Goal: Information Seeking & Learning: Learn about a topic

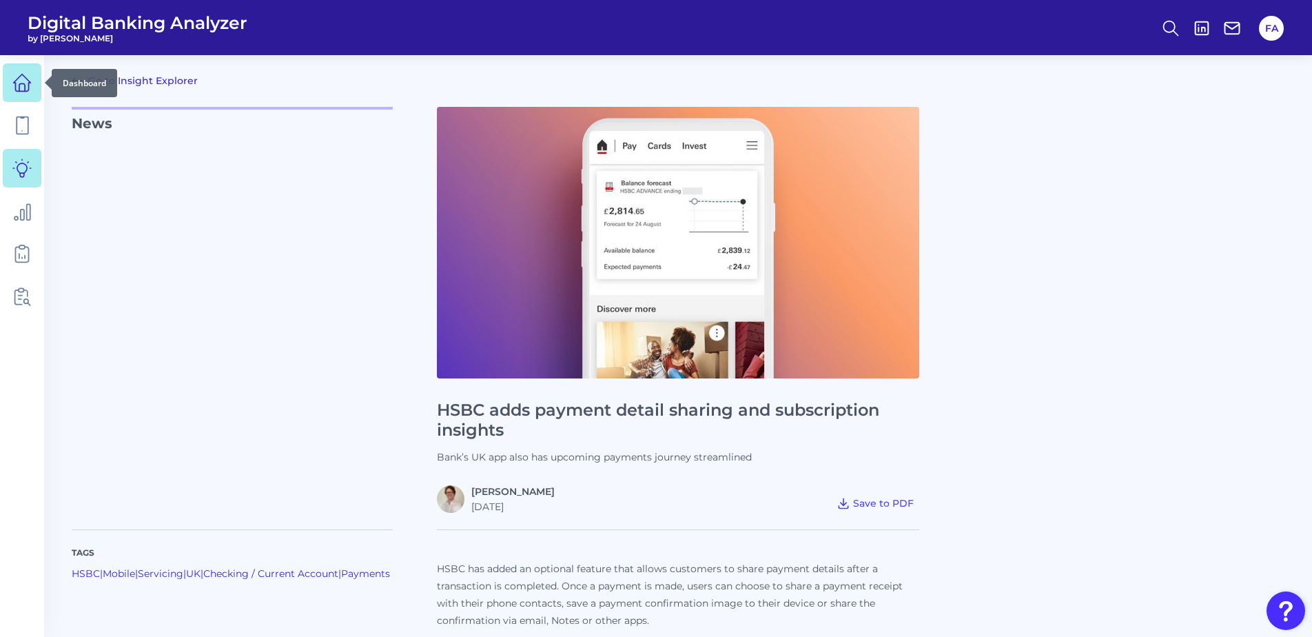
click at [25, 84] on icon at bounding box center [22, 87] width 6 height 8
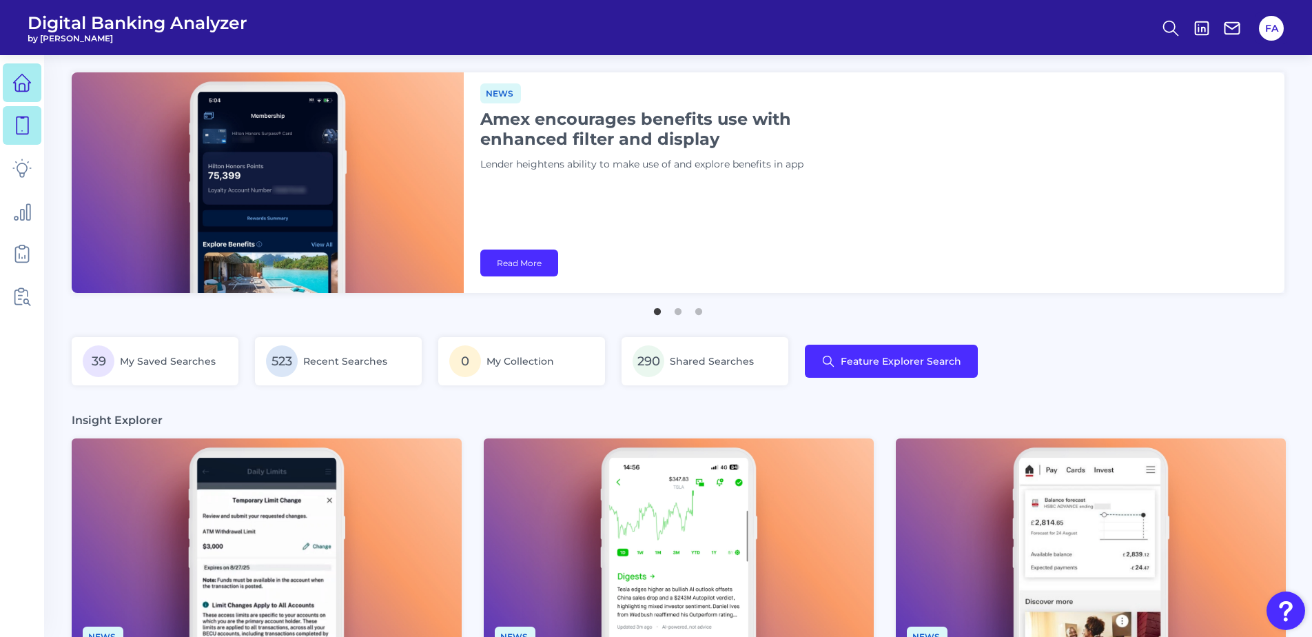
click at [32, 122] on link at bounding box center [22, 125] width 39 height 39
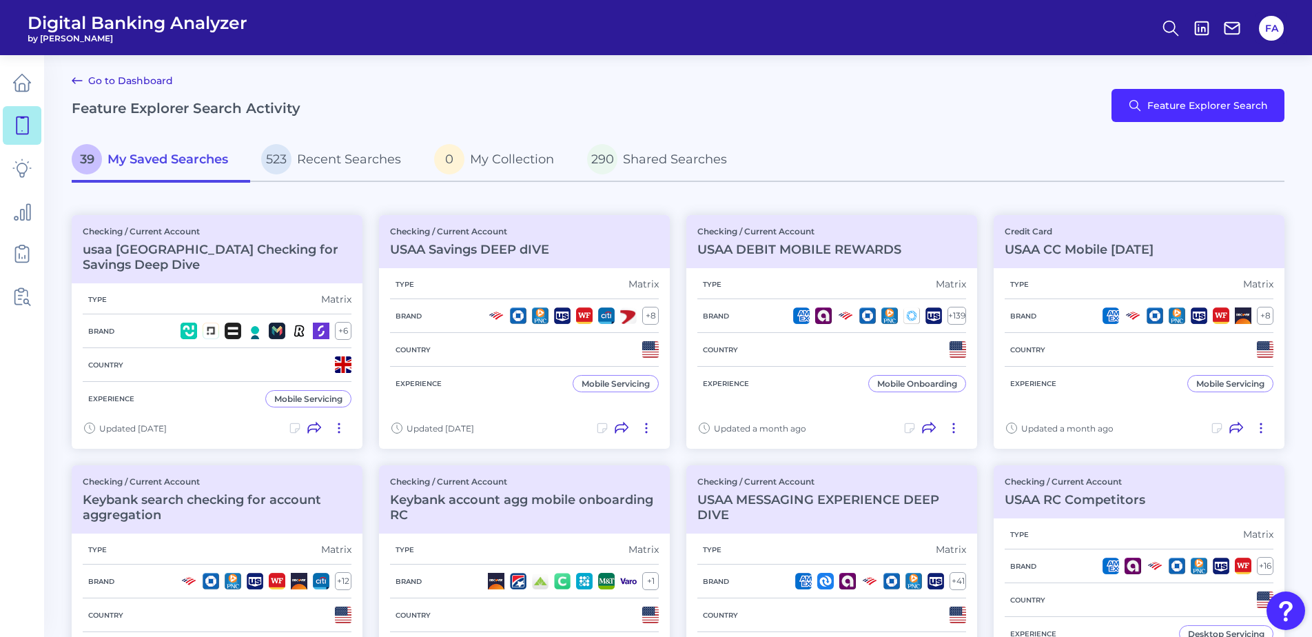
click at [17, 317] on ul at bounding box center [22, 189] width 39 height 261
click at [19, 307] on link at bounding box center [22, 296] width 39 height 39
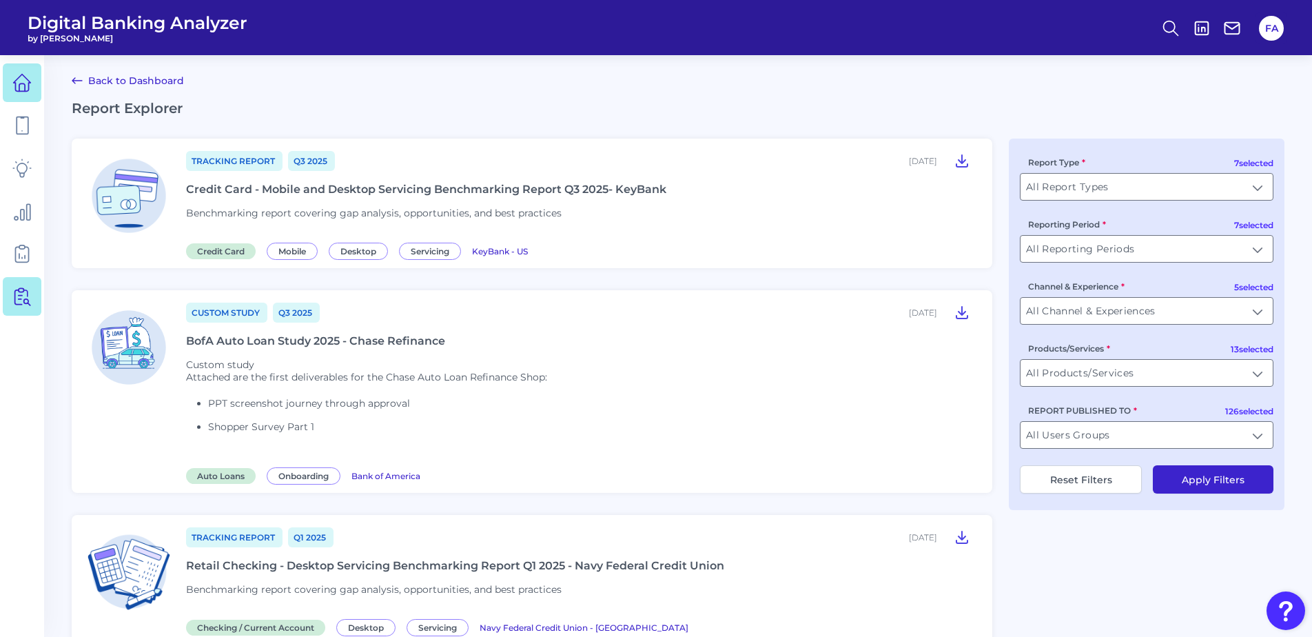
click at [12, 63] on ul at bounding box center [22, 189] width 39 height 261
click at [26, 66] on link at bounding box center [22, 82] width 39 height 39
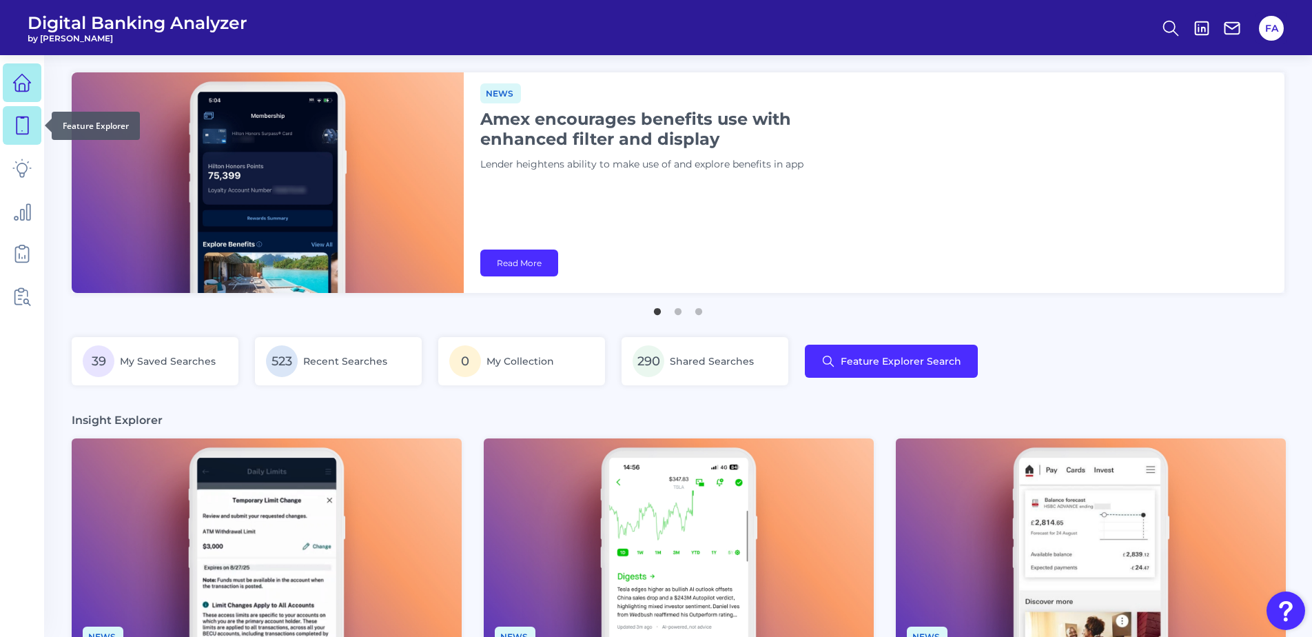
click at [37, 125] on link at bounding box center [22, 125] width 39 height 39
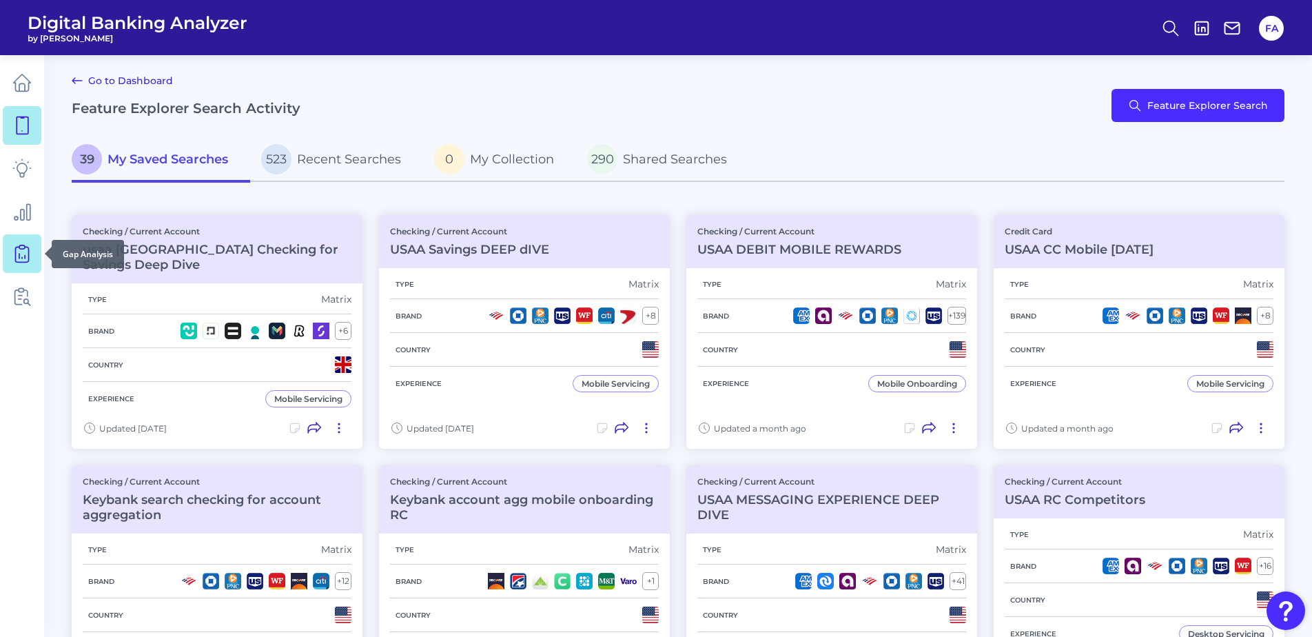
click at [27, 270] on link at bounding box center [22, 253] width 39 height 39
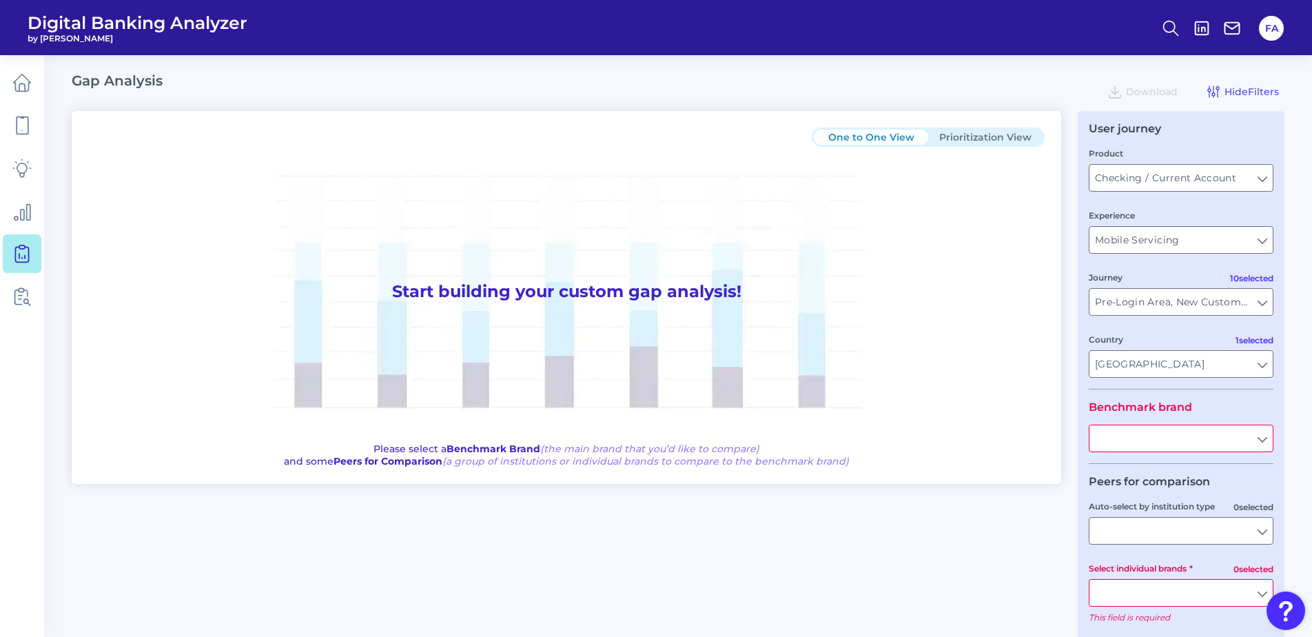
type input "All Journeys"
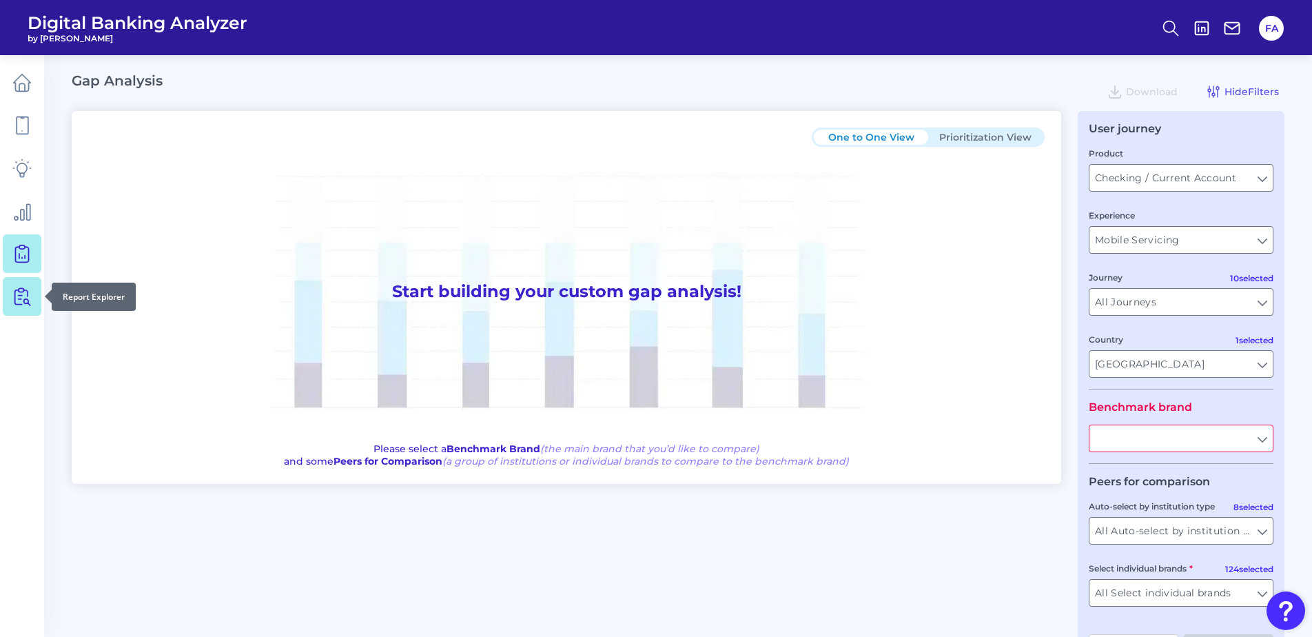
click at [23, 313] on link at bounding box center [22, 296] width 39 height 39
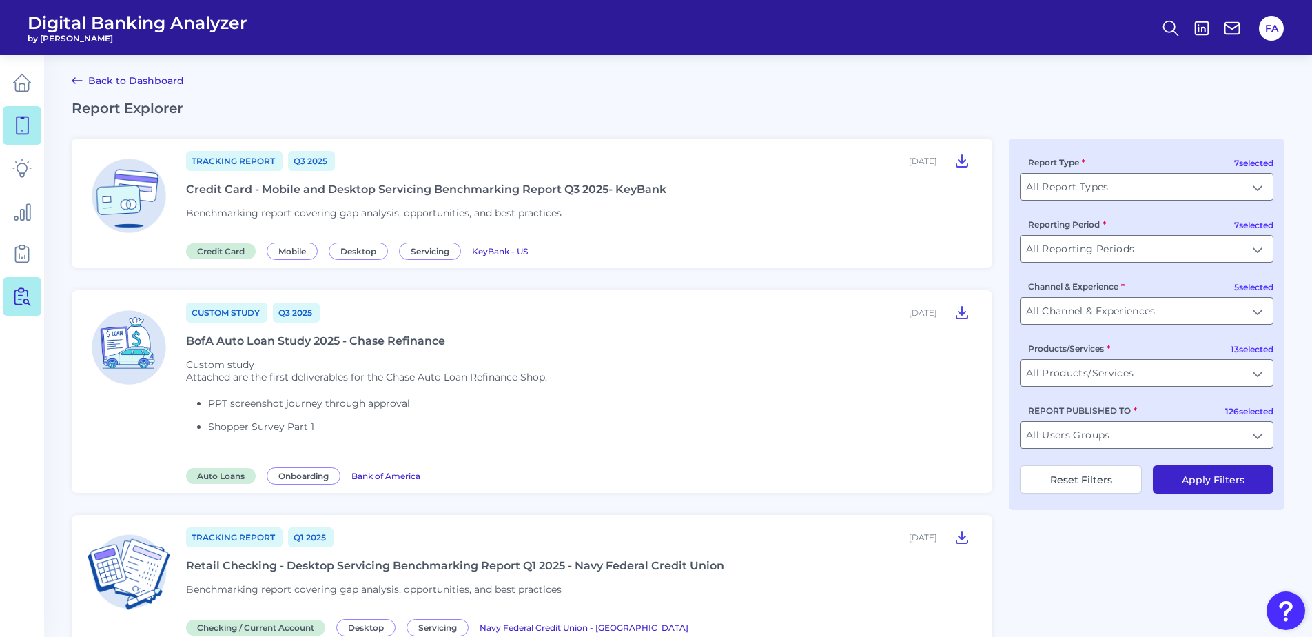
click at [8, 130] on link at bounding box center [22, 125] width 39 height 39
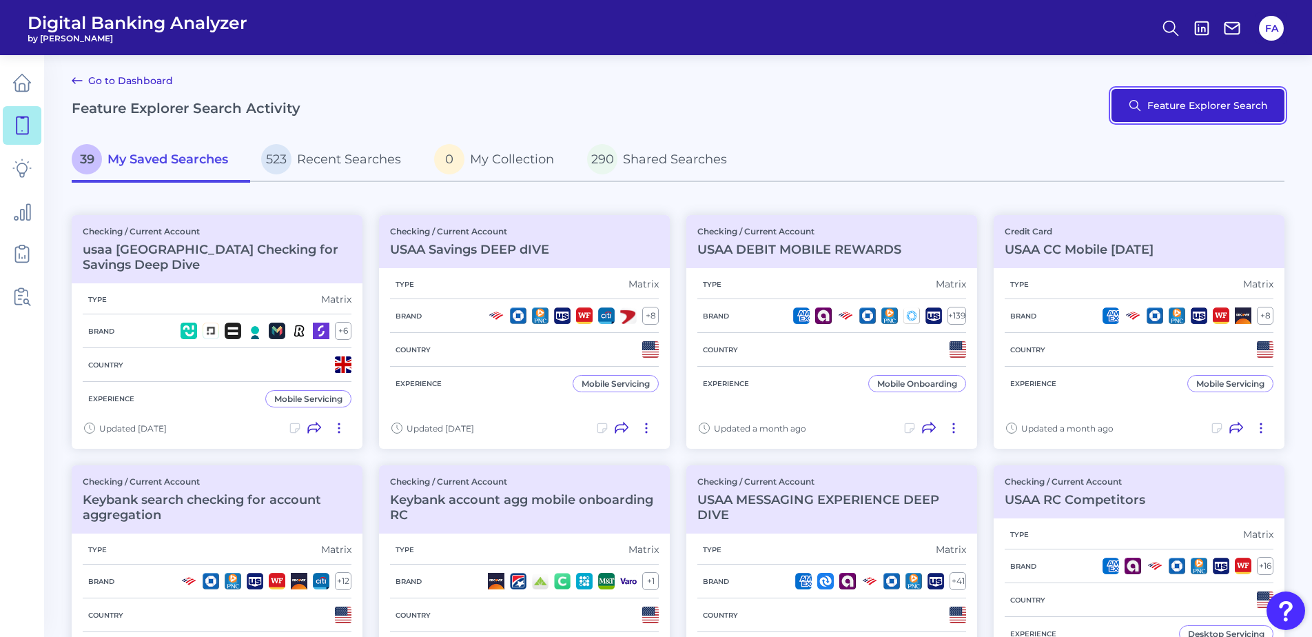
click at [1221, 116] on button "Feature Explorer Search" at bounding box center [1198, 105] width 173 height 33
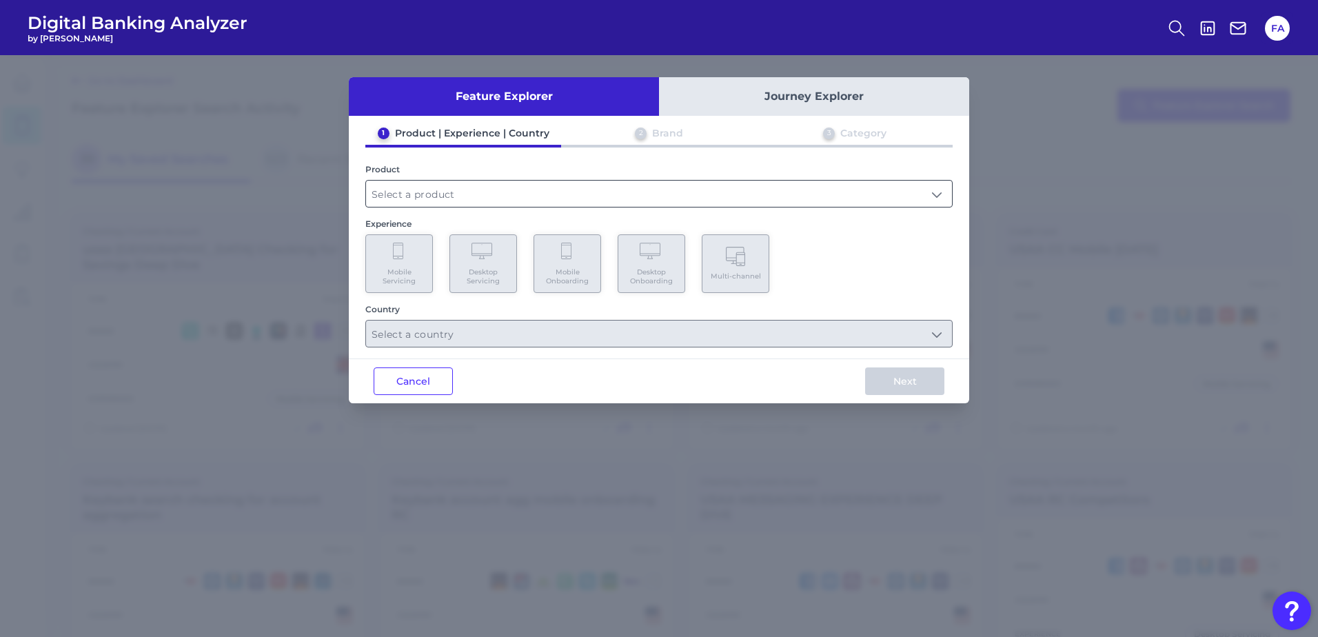
click at [565, 195] on input "text" at bounding box center [659, 194] width 586 height 26
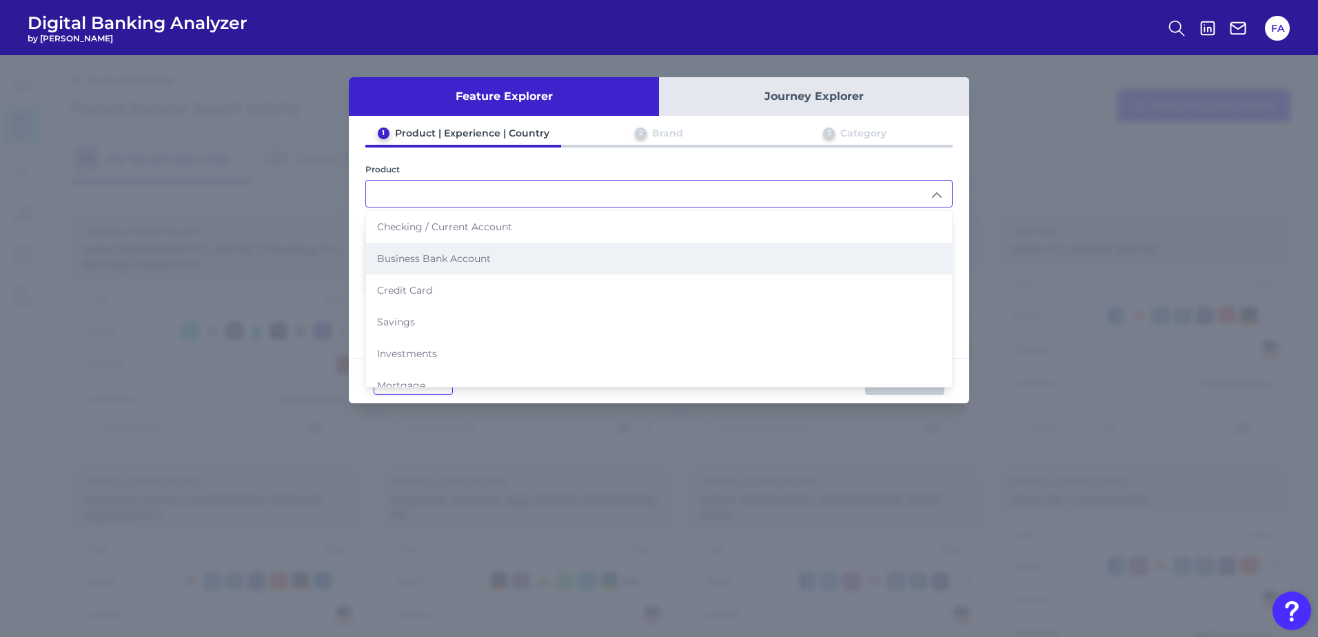
click at [461, 260] on span "Business Bank Account" at bounding box center [434, 258] width 114 height 12
type input "Business Bank Account"
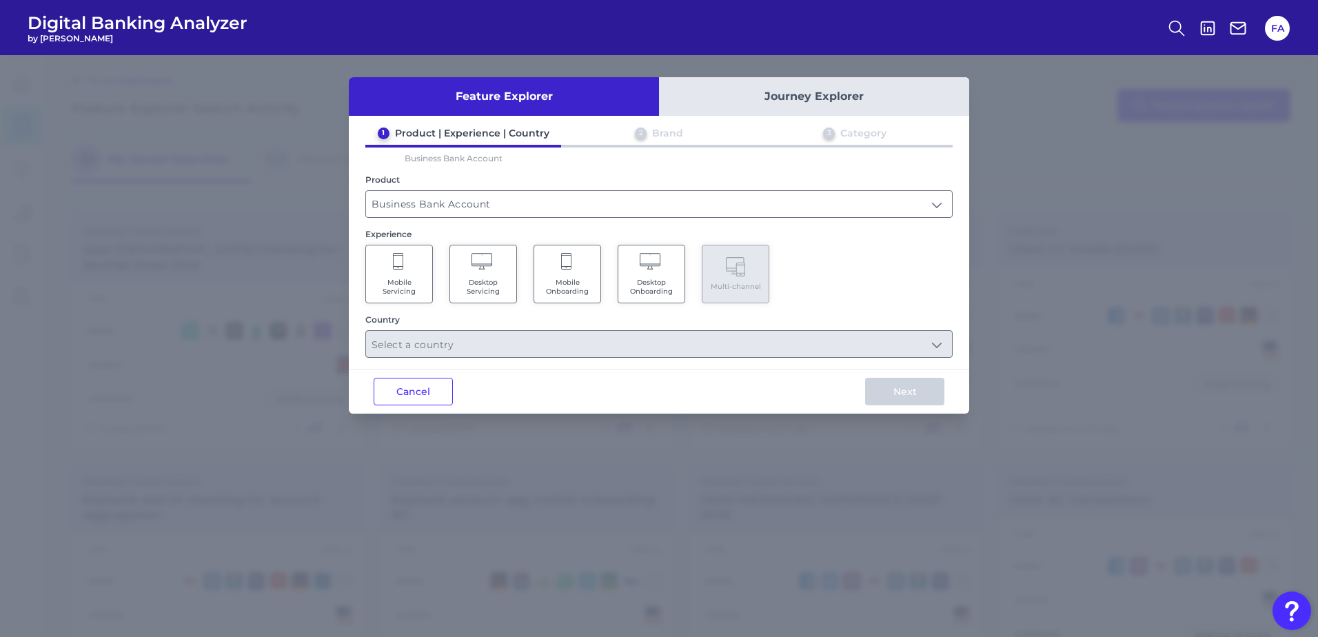
click at [393, 267] on icon at bounding box center [399, 262] width 12 height 19
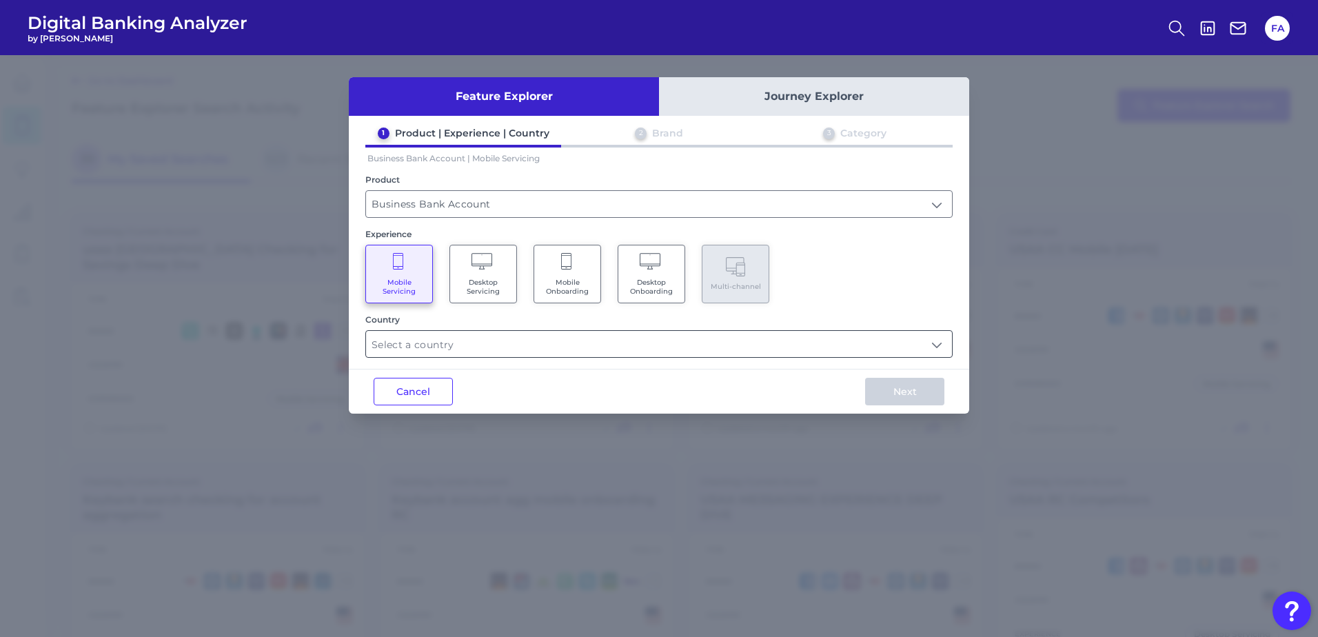
click at [578, 345] on input "text" at bounding box center [659, 344] width 586 height 26
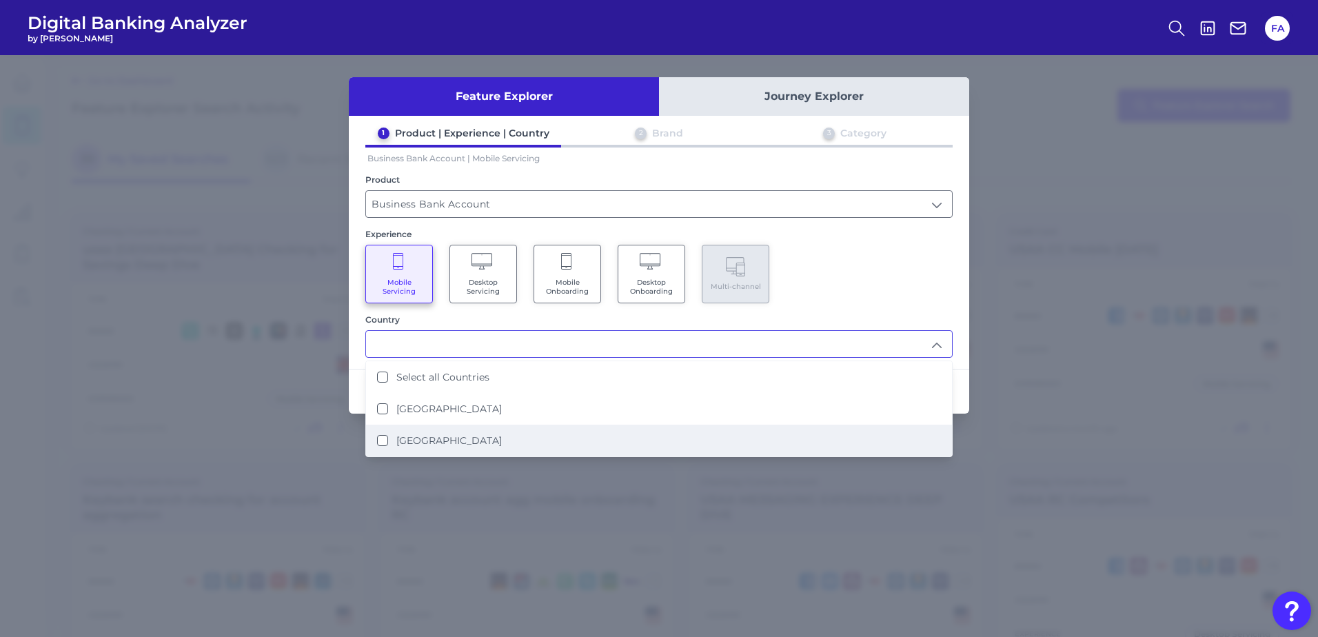
click at [655, 443] on li "[GEOGRAPHIC_DATA]" at bounding box center [659, 441] width 586 height 32
type input "[GEOGRAPHIC_DATA]"
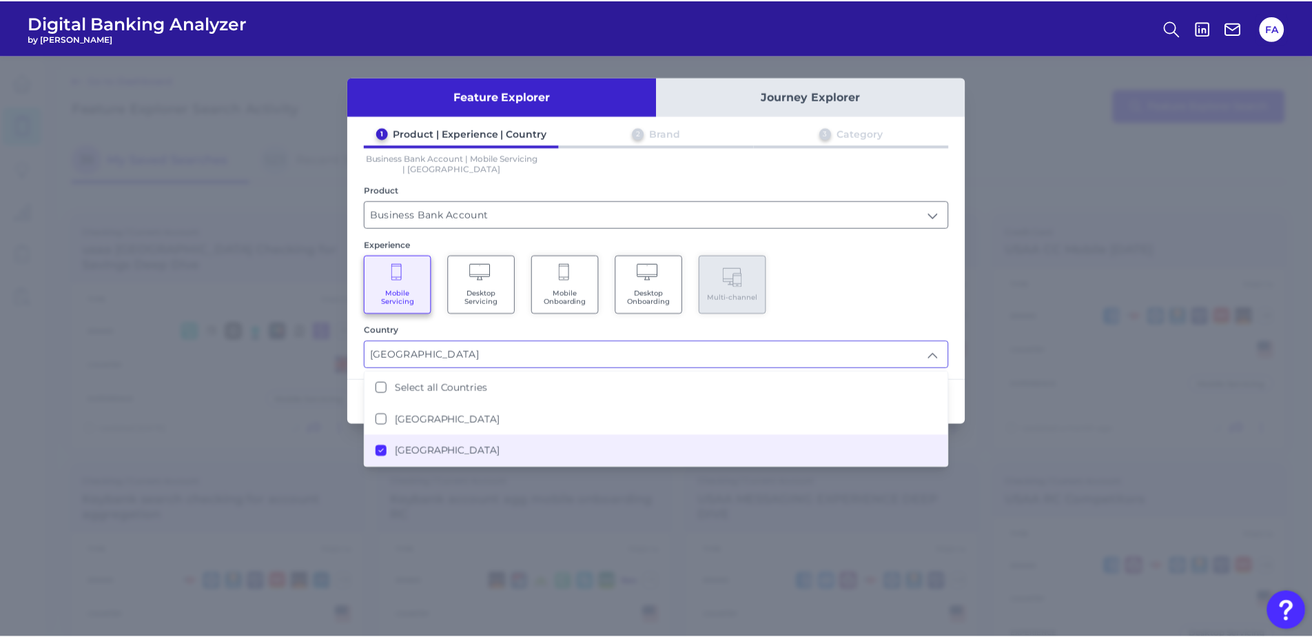
scroll to position [1, 0]
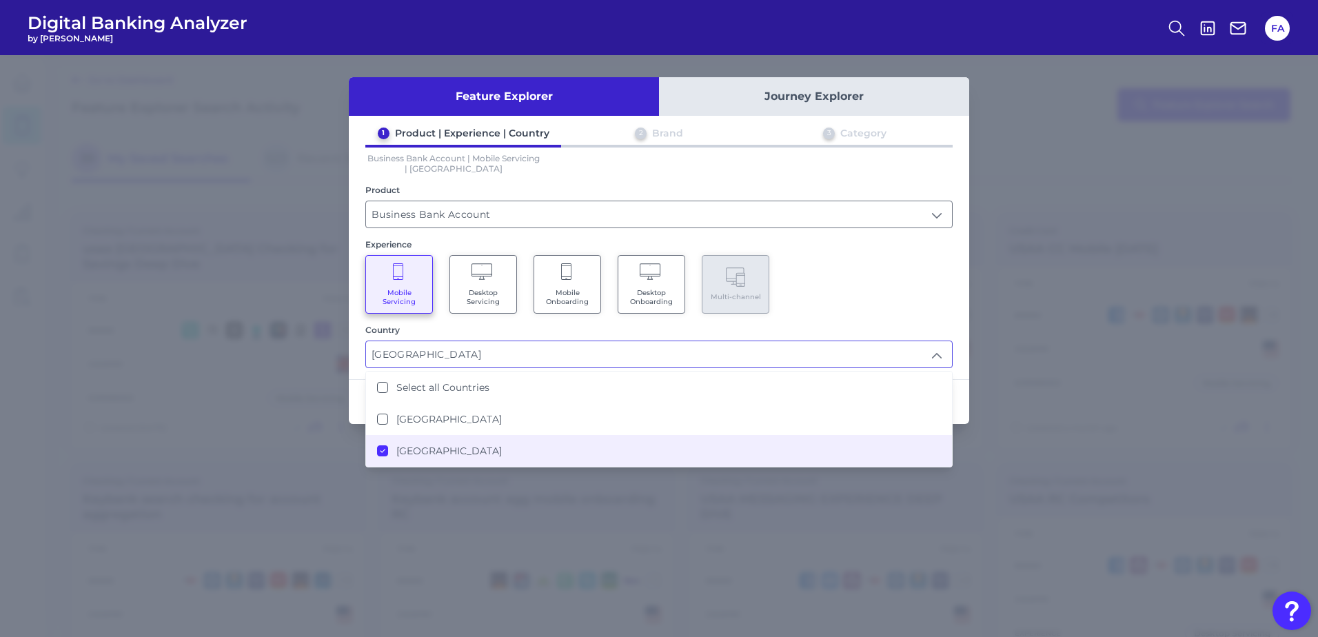
click at [933, 280] on div "Mobile Servicing Desktop Servicing Mobile Onboarding Desktop Onboarding Multi-c…" at bounding box center [658, 284] width 587 height 59
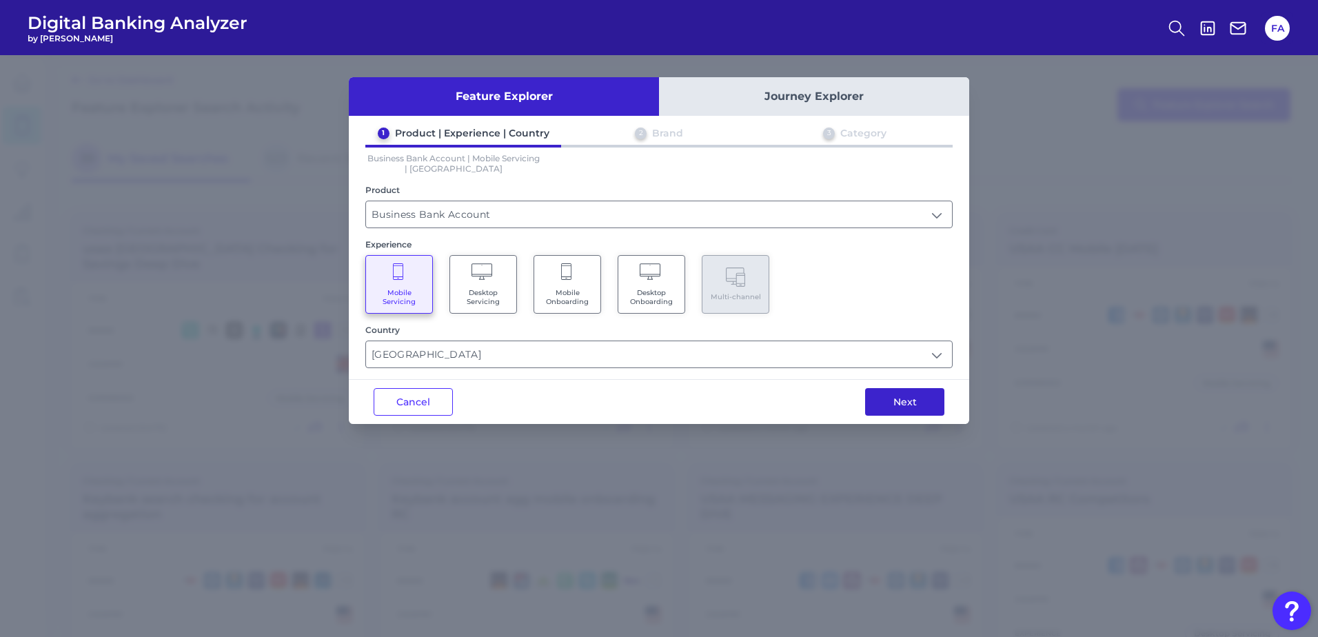
click at [915, 412] on button "Next" at bounding box center [904, 402] width 79 height 28
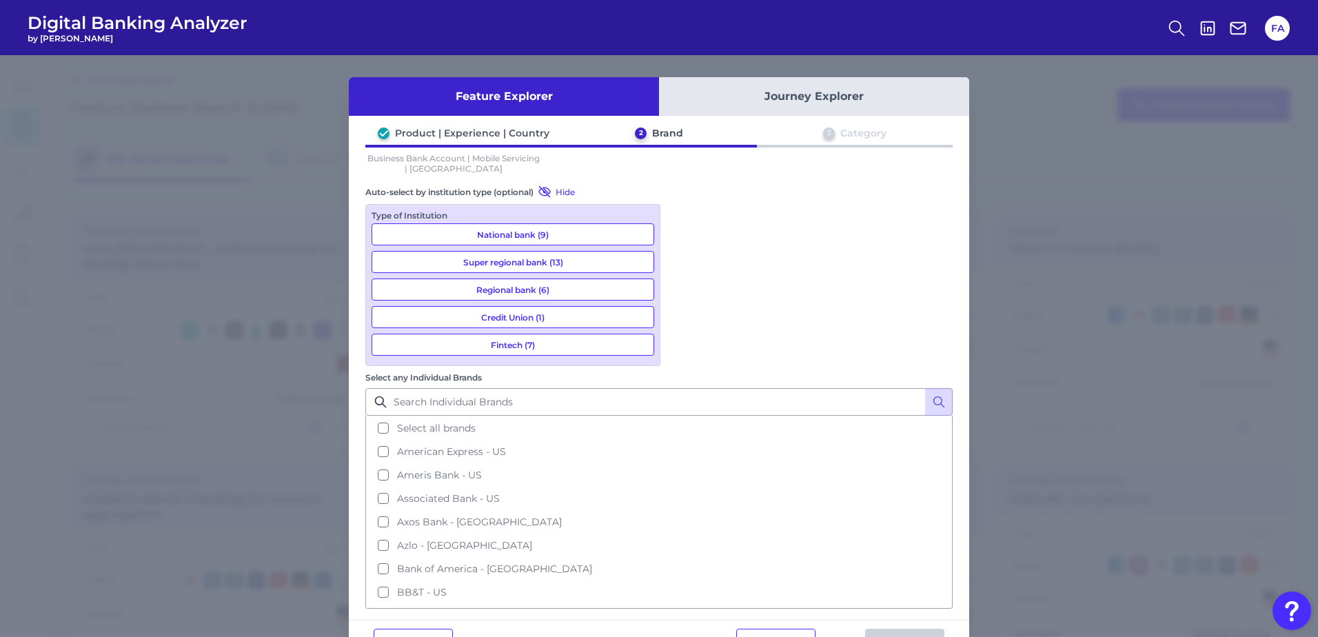
click at [595, 238] on button "National bank (9)" at bounding box center [512, 234] width 283 height 22
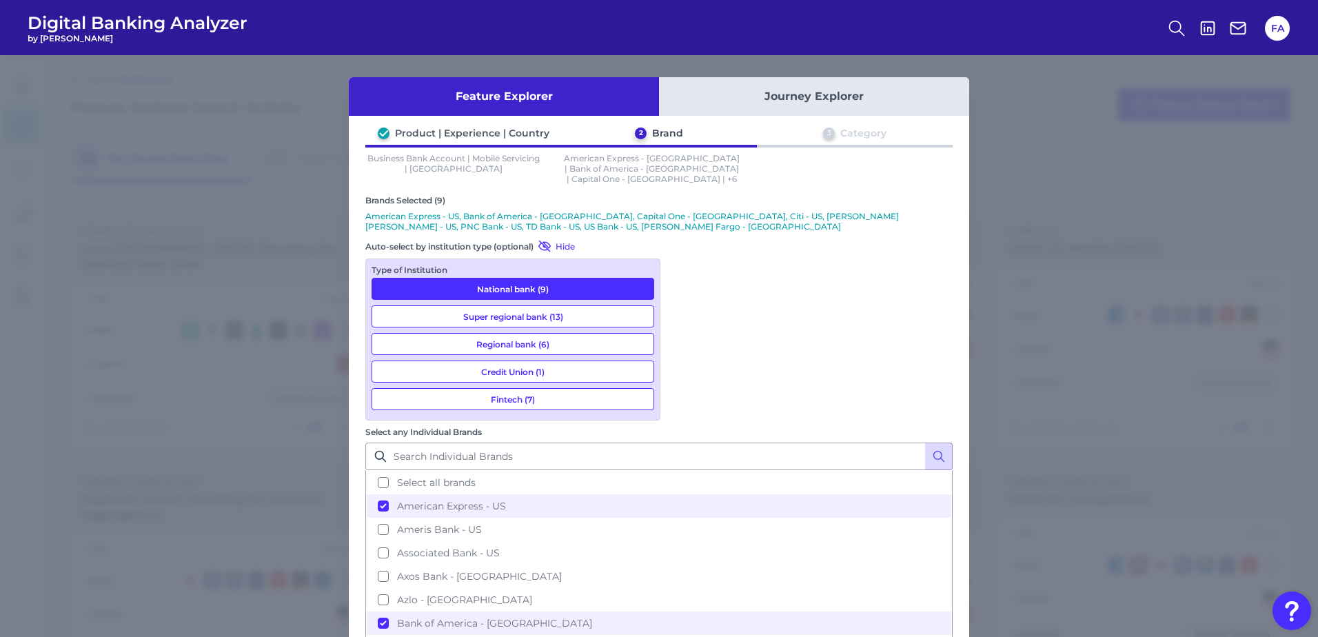
click at [593, 314] on button "Super regional bank (13)" at bounding box center [512, 316] width 283 height 22
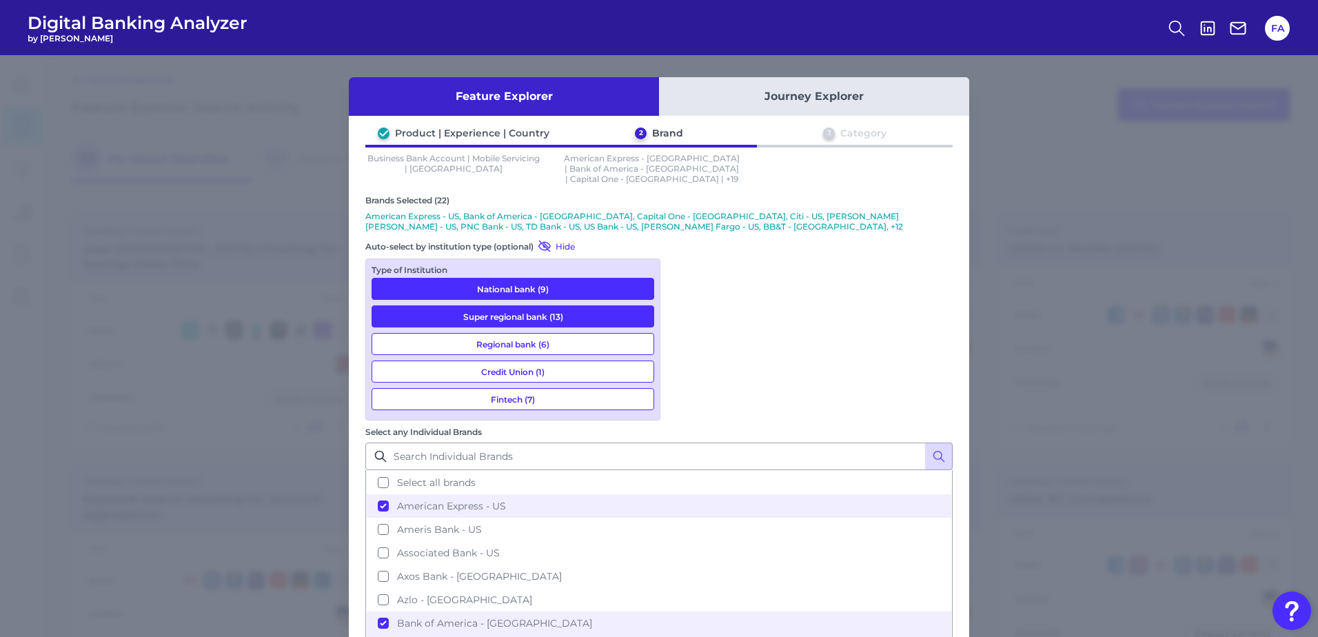
drag, startPoint x: 595, startPoint y: 330, endPoint x: 598, endPoint y: 374, distance: 43.6
click at [595, 333] on button "Regional bank (6)" at bounding box center [512, 344] width 283 height 22
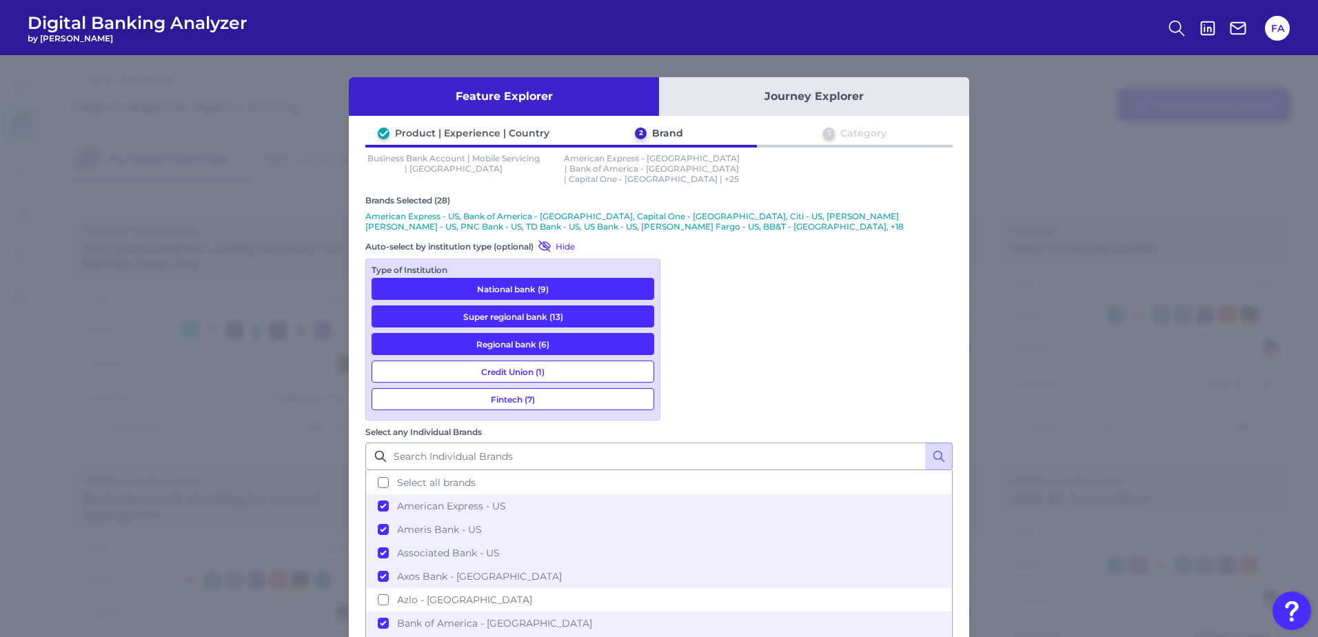
click at [598, 388] on button "Fintech (7)" at bounding box center [512, 399] width 283 height 22
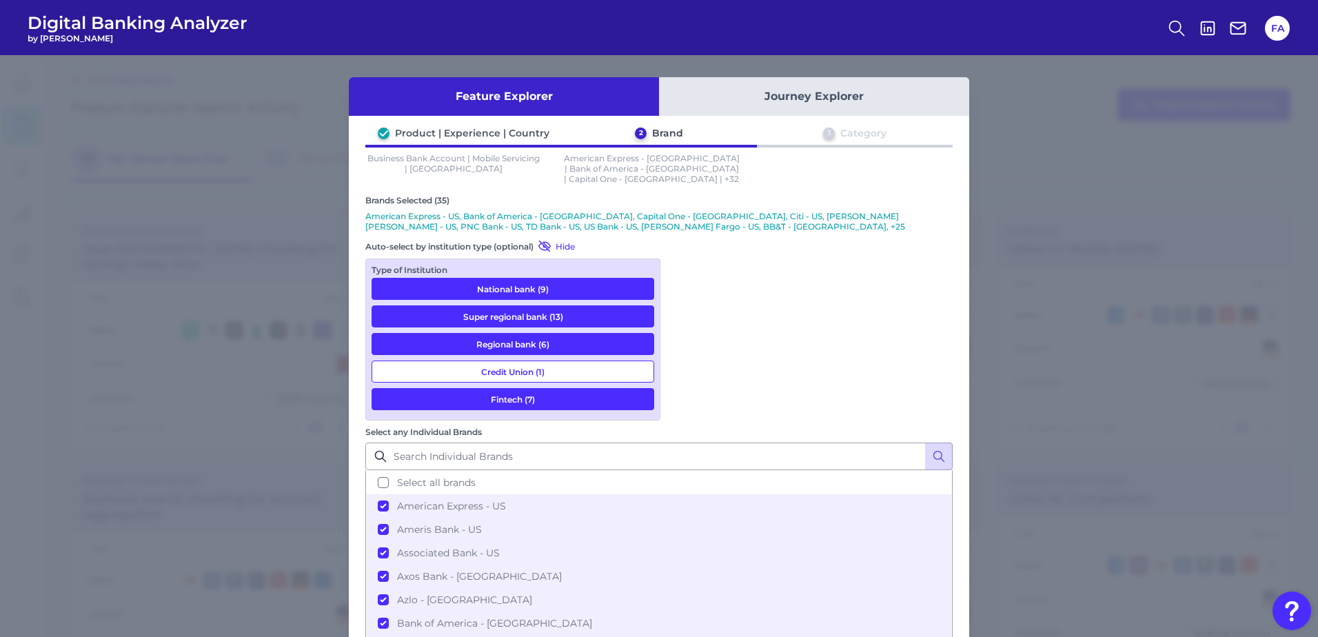
click at [593, 360] on button "Credit Union (1)" at bounding box center [512, 371] width 283 height 22
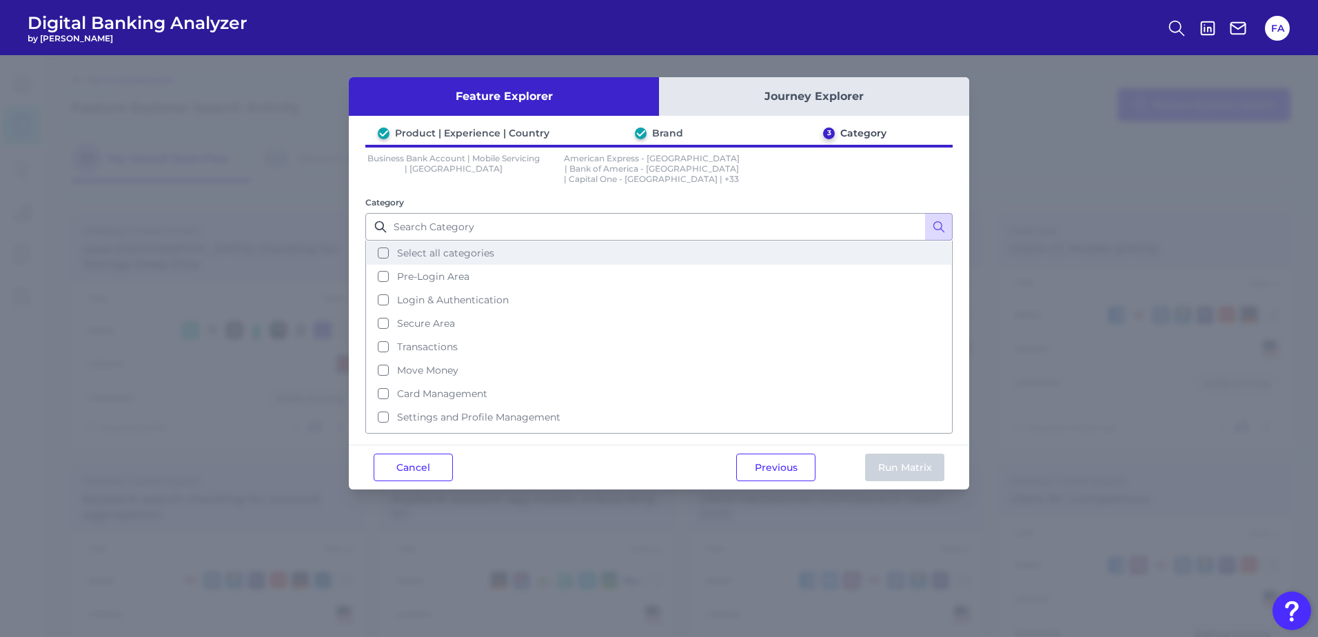
click at [553, 241] on button "Select all categories" at bounding box center [659, 252] width 584 height 23
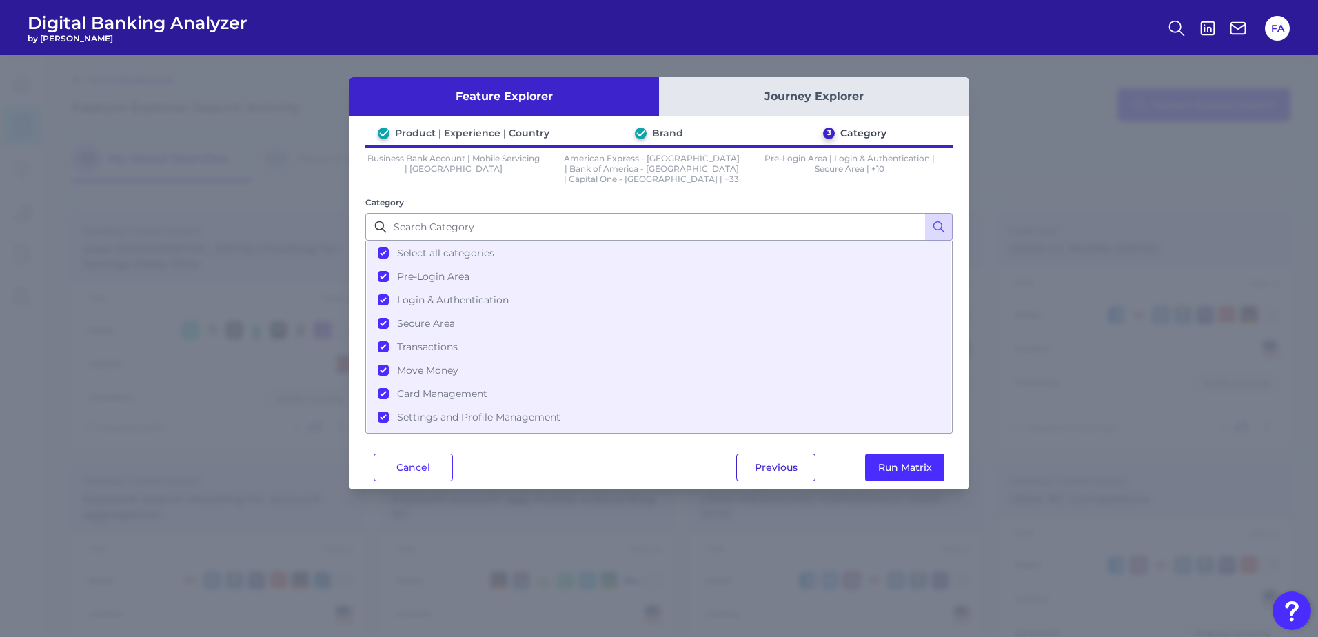
click at [753, 467] on button "Previous" at bounding box center [775, 468] width 79 height 28
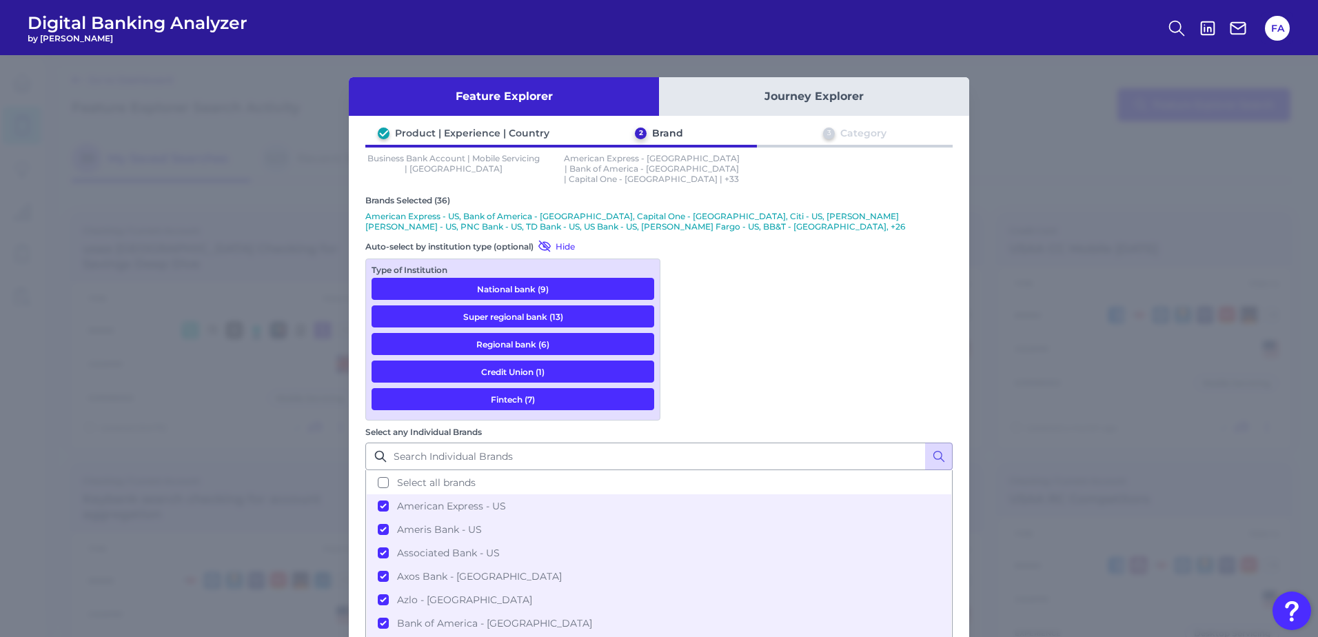
click at [496, 214] on p "American Express - US, Bank of America - [GEOGRAPHIC_DATA], Capital One - [GEOG…" at bounding box center [658, 221] width 587 height 21
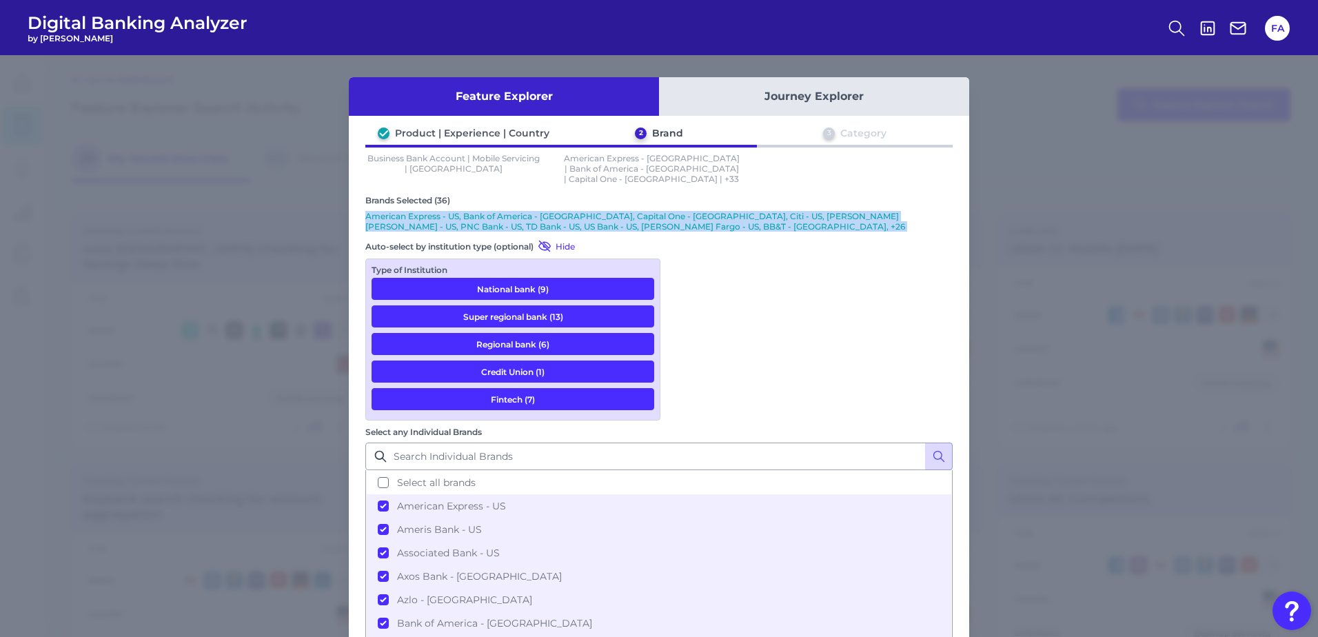
click at [496, 214] on p "American Express - US, Bank of America - [GEOGRAPHIC_DATA], Capital One - [GEOG…" at bounding box center [658, 221] width 587 height 21
click at [735, 221] on div "Brands Selected (36) American Express - US, Bank of America - [GEOGRAPHIC_DATA]…" at bounding box center [658, 214] width 587 height 39
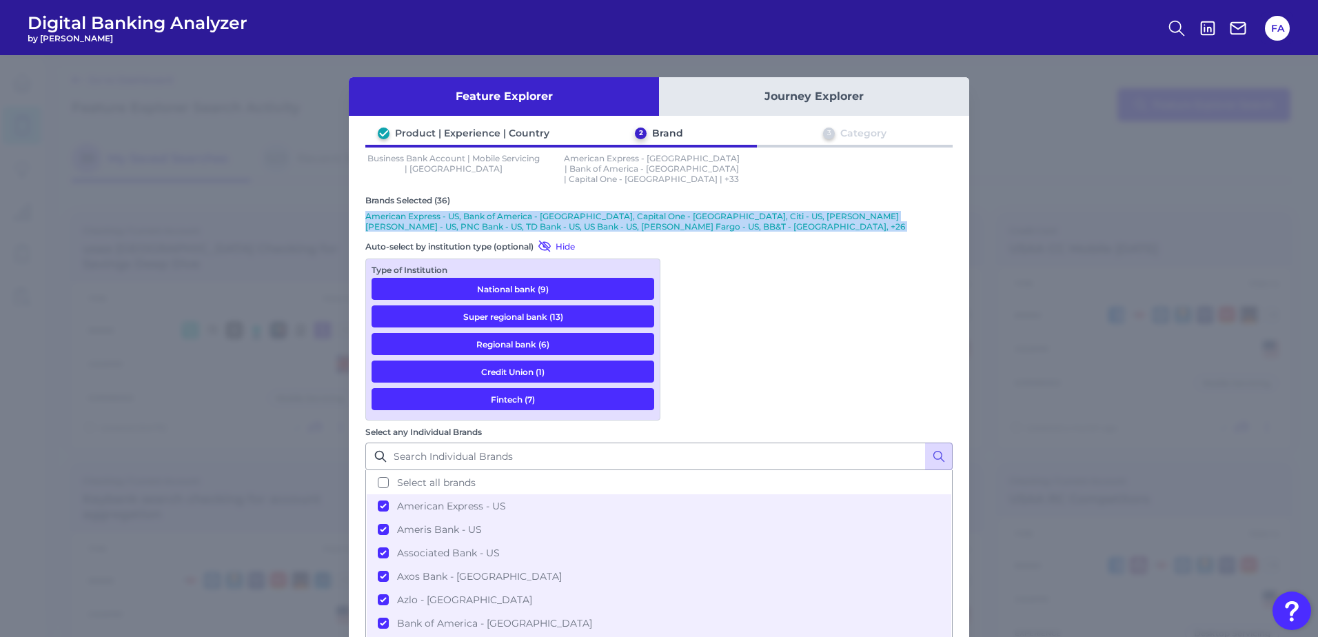
click at [735, 221] on div "Brands Selected (36) American Express - US, Bank of America - [GEOGRAPHIC_DATA]…" at bounding box center [658, 214] width 587 height 39
click at [726, 211] on p "American Express - US, Bank of America - [GEOGRAPHIC_DATA], Capital One - [GEOG…" at bounding box center [658, 221] width 587 height 21
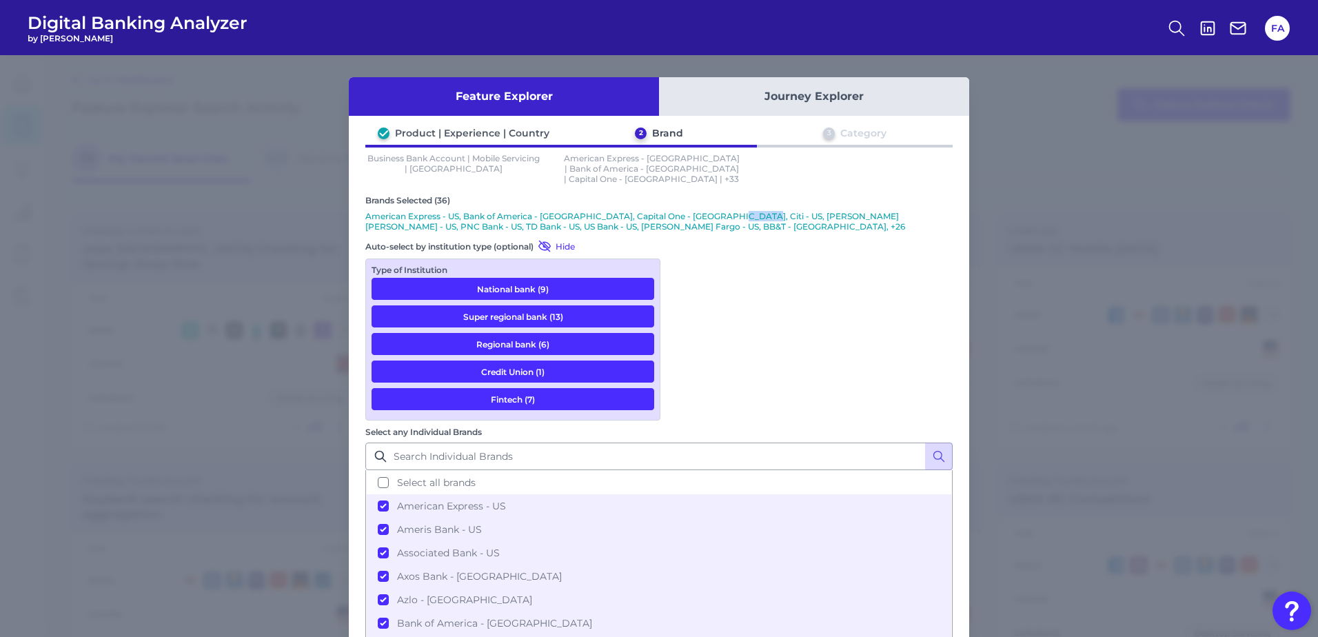
click at [726, 211] on p "American Express - US, Bank of America - [GEOGRAPHIC_DATA], Capital One - [GEOG…" at bounding box center [658, 221] width 587 height 21
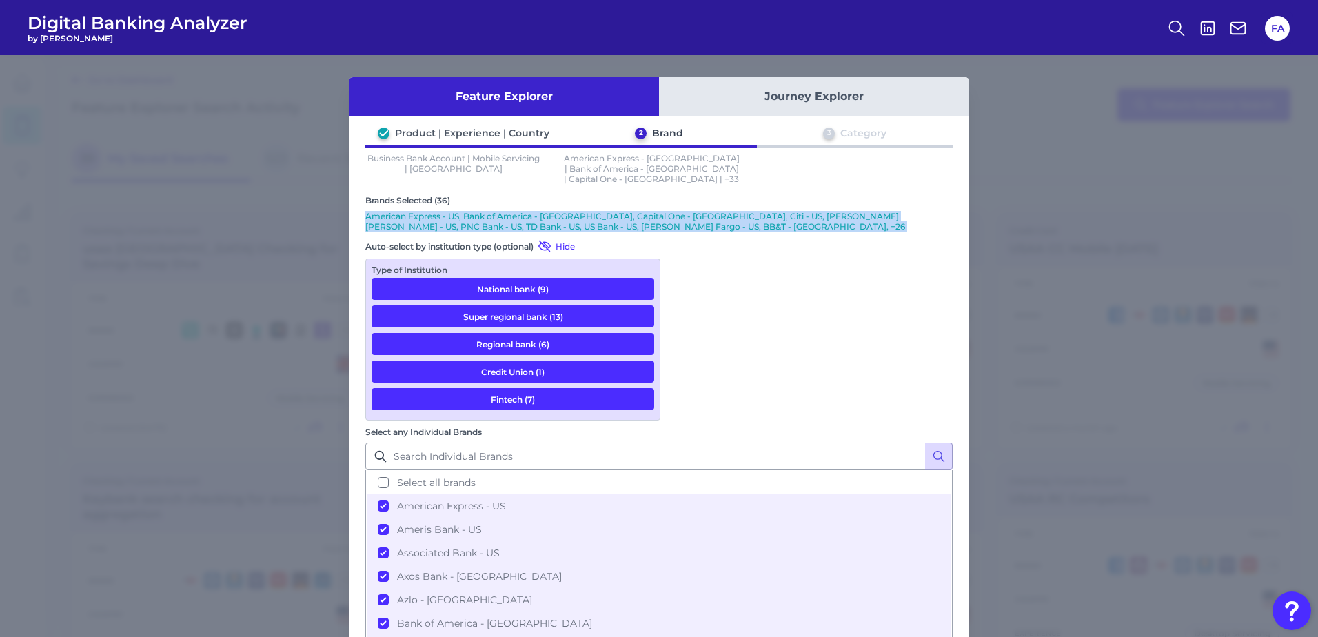
click at [726, 211] on p "American Express - US, Bank of America - [GEOGRAPHIC_DATA], Capital One - [GEOG…" at bounding box center [658, 221] width 587 height 21
click at [720, 218] on p "American Express - US, Bank of America - [GEOGRAPHIC_DATA], Capital One - [GEOG…" at bounding box center [658, 221] width 587 height 21
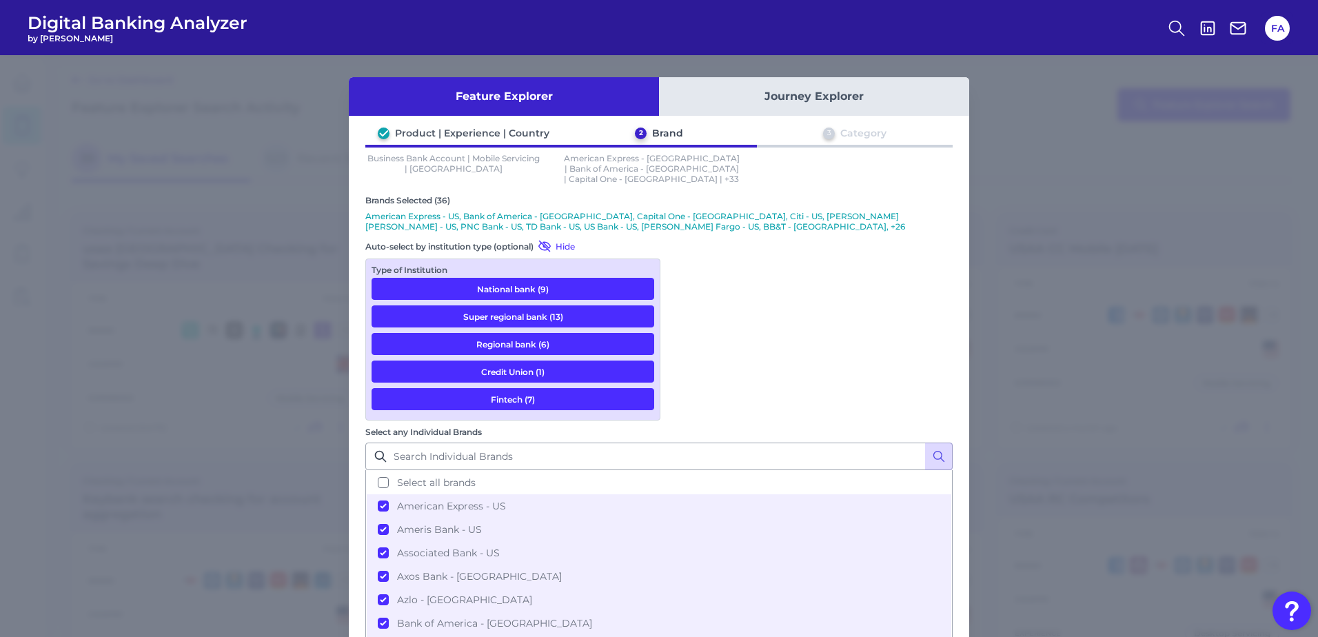
click at [713, 213] on p "American Express - US, Bank of America - [GEOGRAPHIC_DATA], Capital One - [GEOG…" at bounding box center [658, 221] width 587 height 21
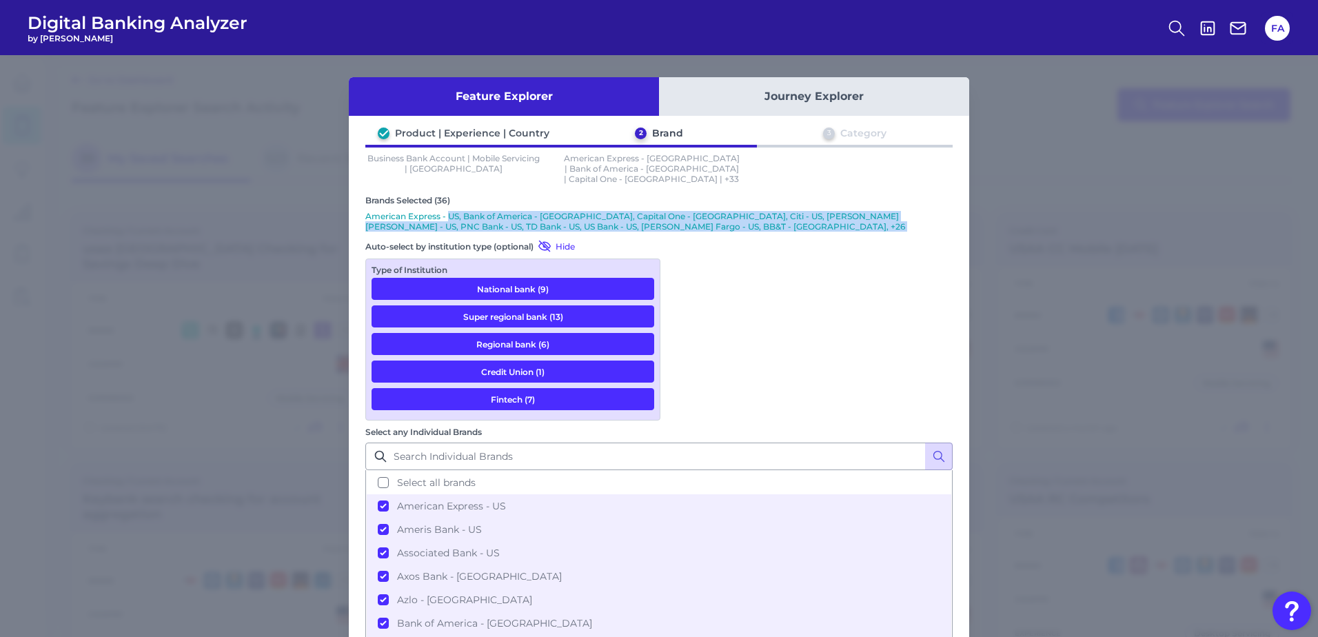
drag, startPoint x: 713, startPoint y: 213, endPoint x: 449, endPoint y: 205, distance: 264.1
click at [449, 211] on p "American Express - US, Bank of America - [GEOGRAPHIC_DATA], Capital One - [GEOG…" at bounding box center [658, 221] width 587 height 21
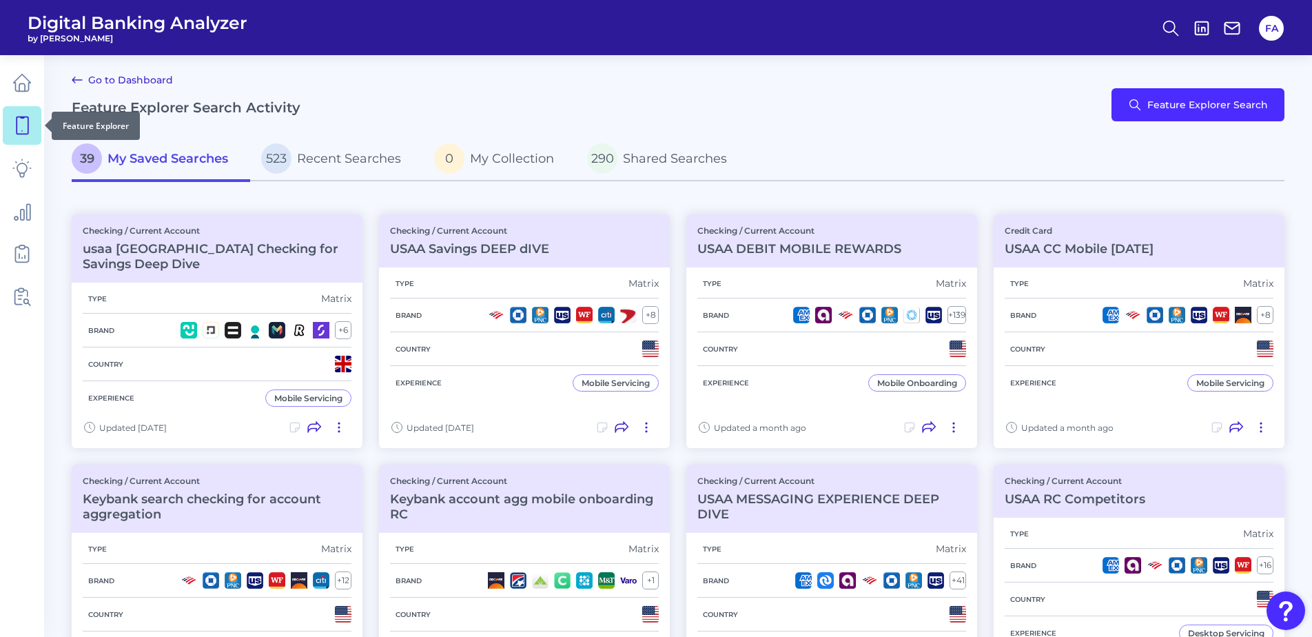
click at [6, 125] on link at bounding box center [22, 125] width 39 height 39
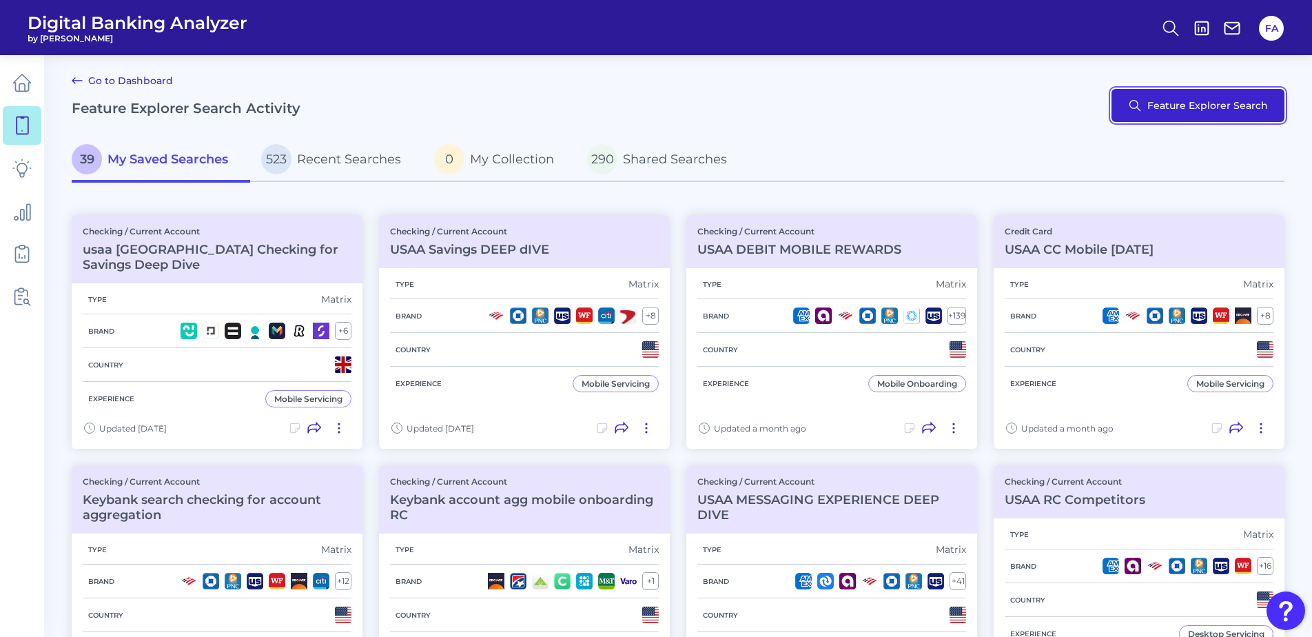
click at [1218, 103] on button "Feature Explorer Search" at bounding box center [1198, 105] width 173 height 33
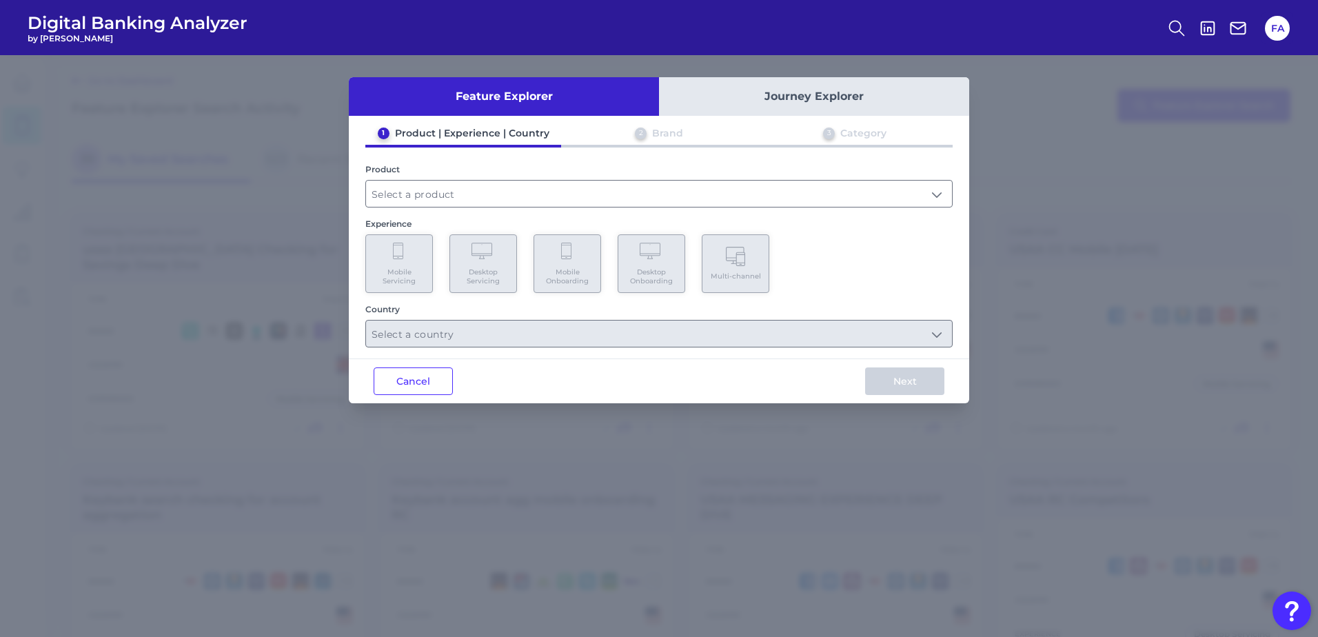
click at [426, 177] on div "Product" at bounding box center [658, 185] width 587 height 43
click at [432, 185] on input "text" at bounding box center [659, 194] width 586 height 26
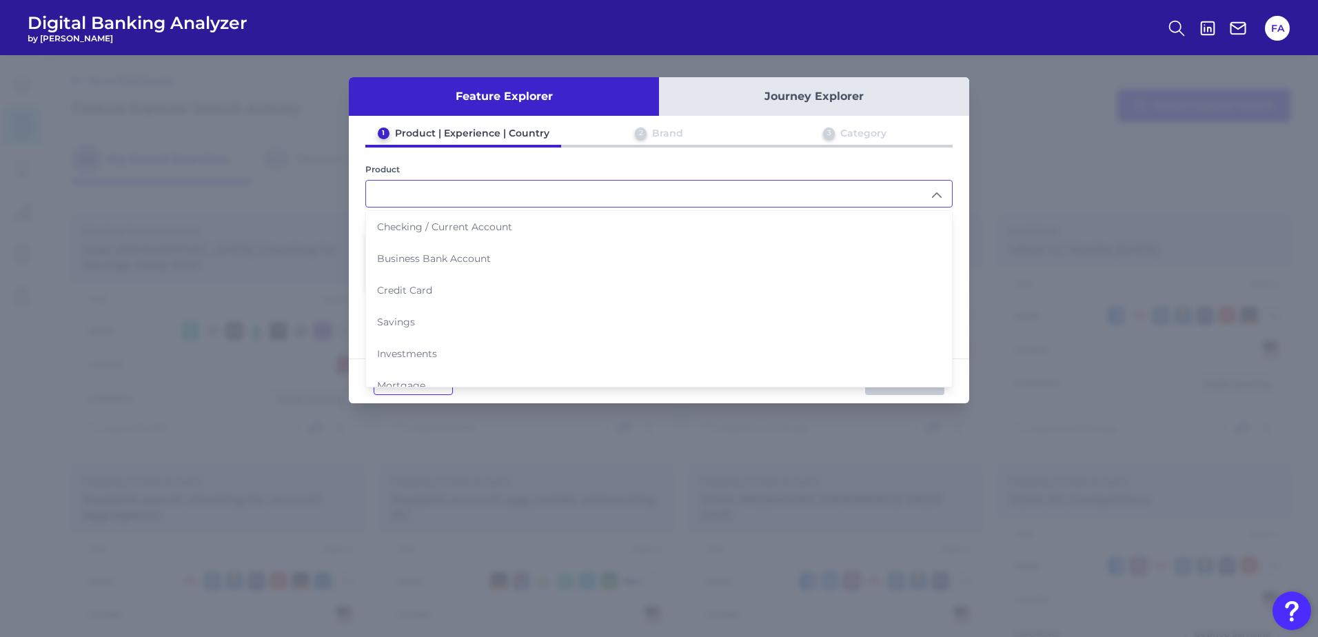
click at [349, 224] on div "1 Product | Experience | Country 2 Brand 3 Category Product Checking / Current …" at bounding box center [659, 237] width 620 height 221
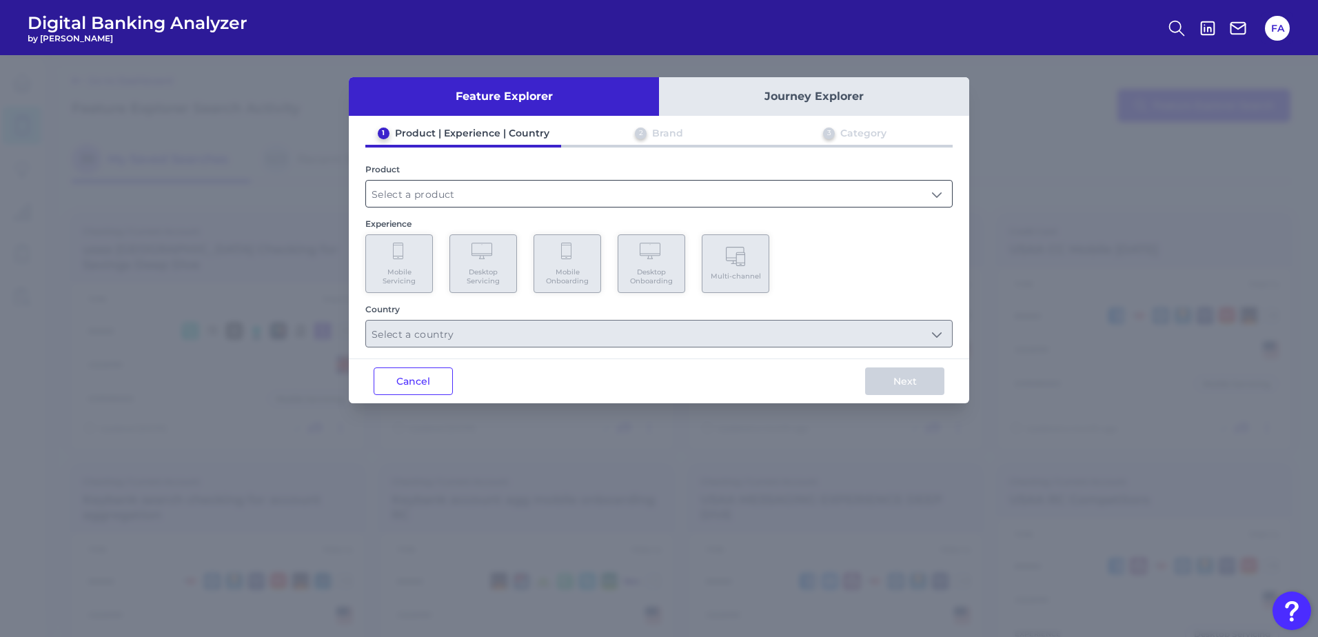
click at [432, 199] on input "text" at bounding box center [659, 194] width 586 height 26
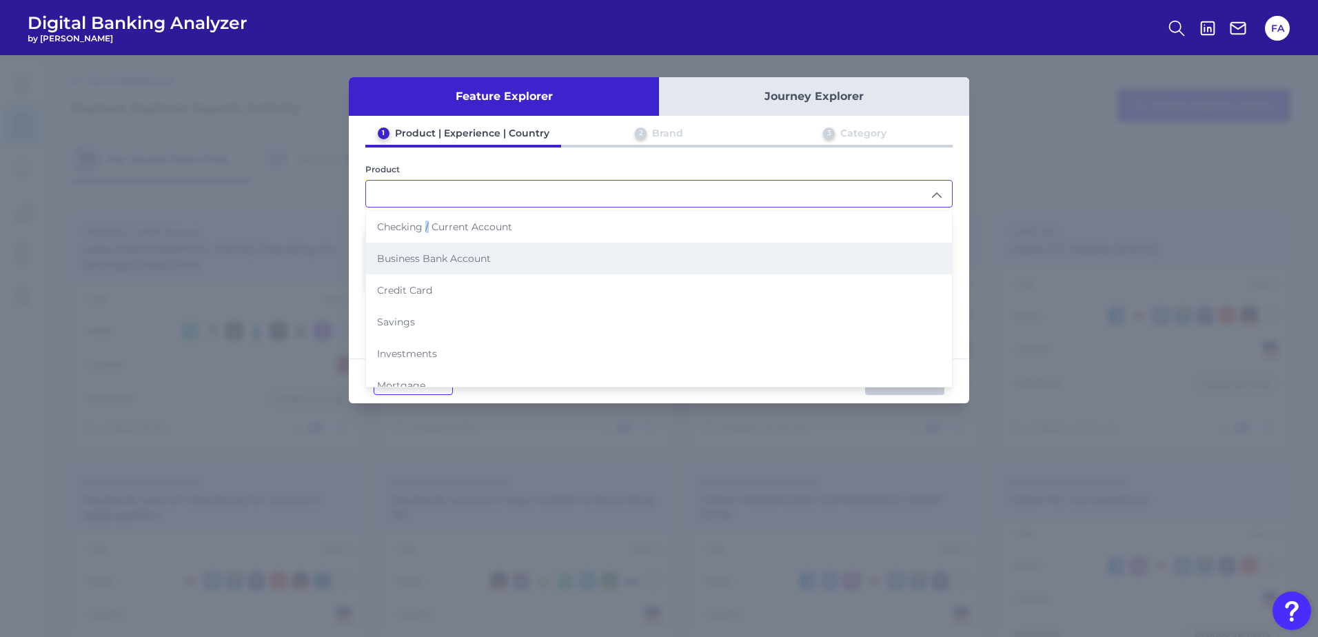
drag, startPoint x: 427, startPoint y: 235, endPoint x: 429, endPoint y: 243, distance: 8.7
click at [429, 243] on ul "Checking / Current Account Business Bank Account Credit Card Savings Investment…" at bounding box center [659, 369] width 586 height 317
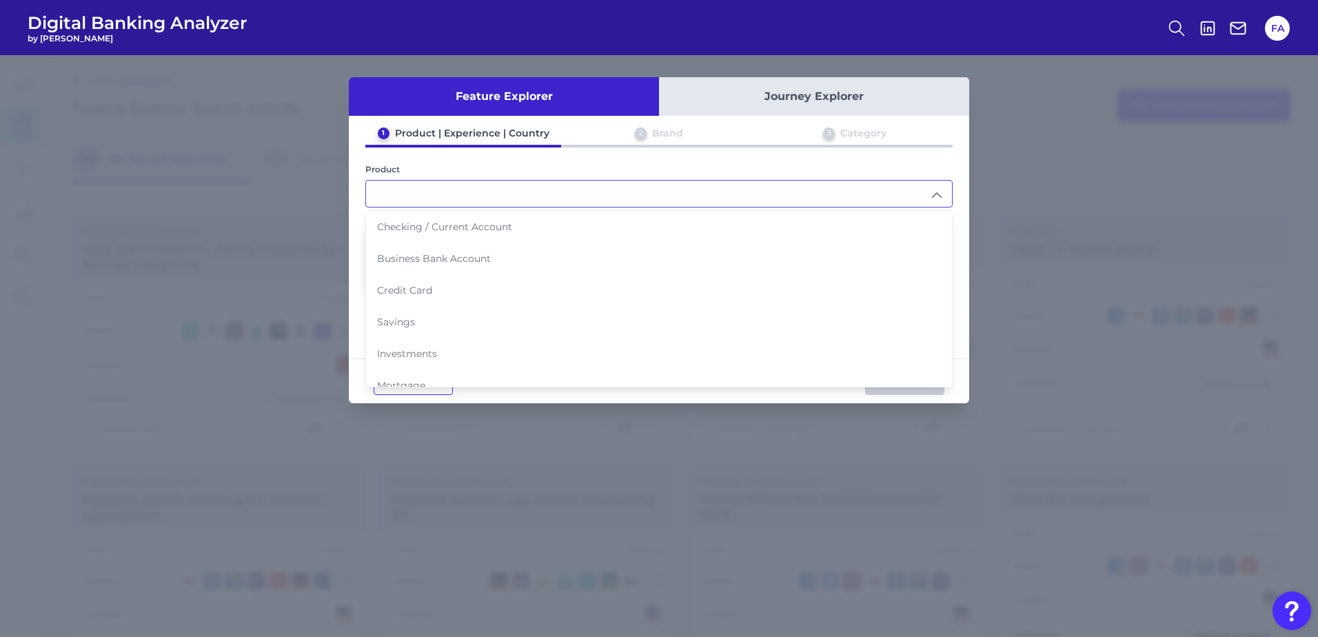
click at [360, 214] on div "1 Product | Experience | Country 2 Brand 3 Category Product Checking / Current …" at bounding box center [659, 237] width 620 height 221
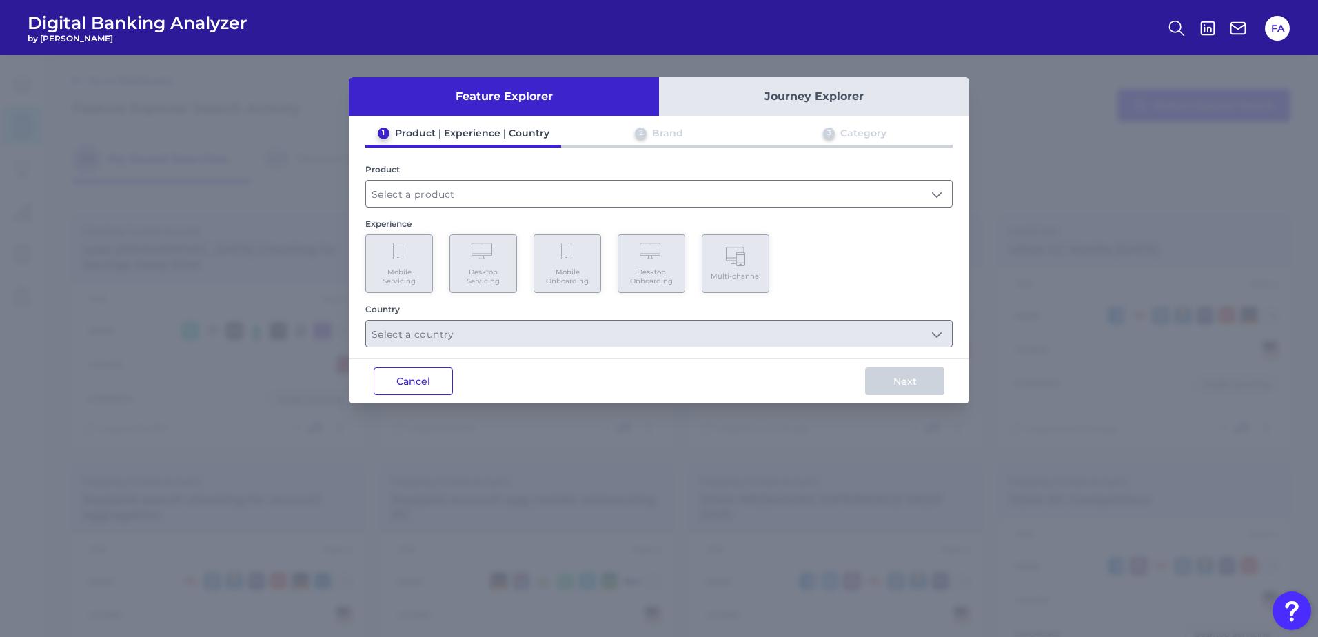
click at [429, 376] on button "Cancel" at bounding box center [413, 381] width 79 height 28
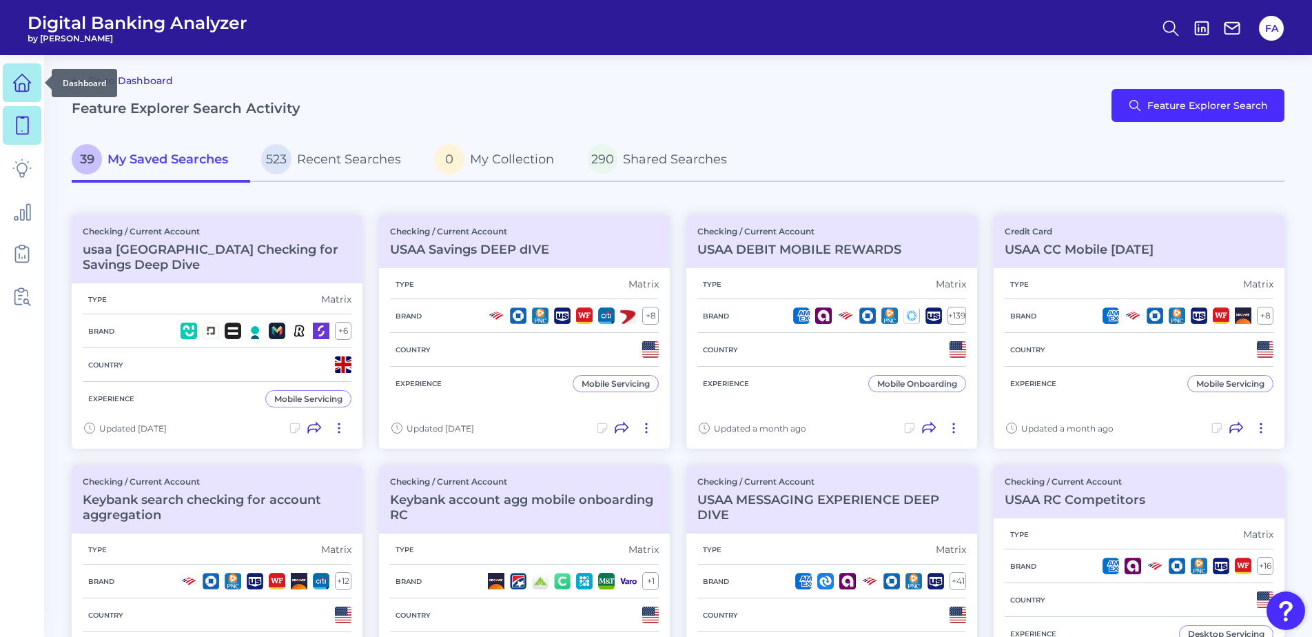
click at [8, 91] on link at bounding box center [22, 82] width 39 height 39
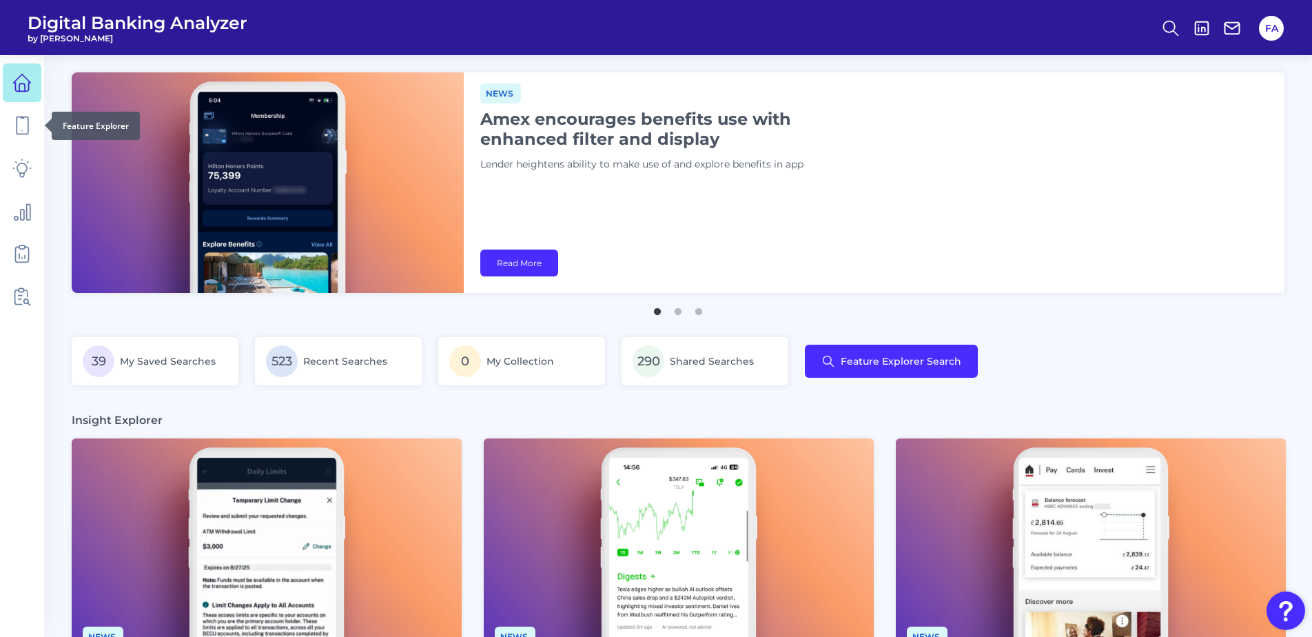
click at [36, 123] on link at bounding box center [22, 125] width 39 height 39
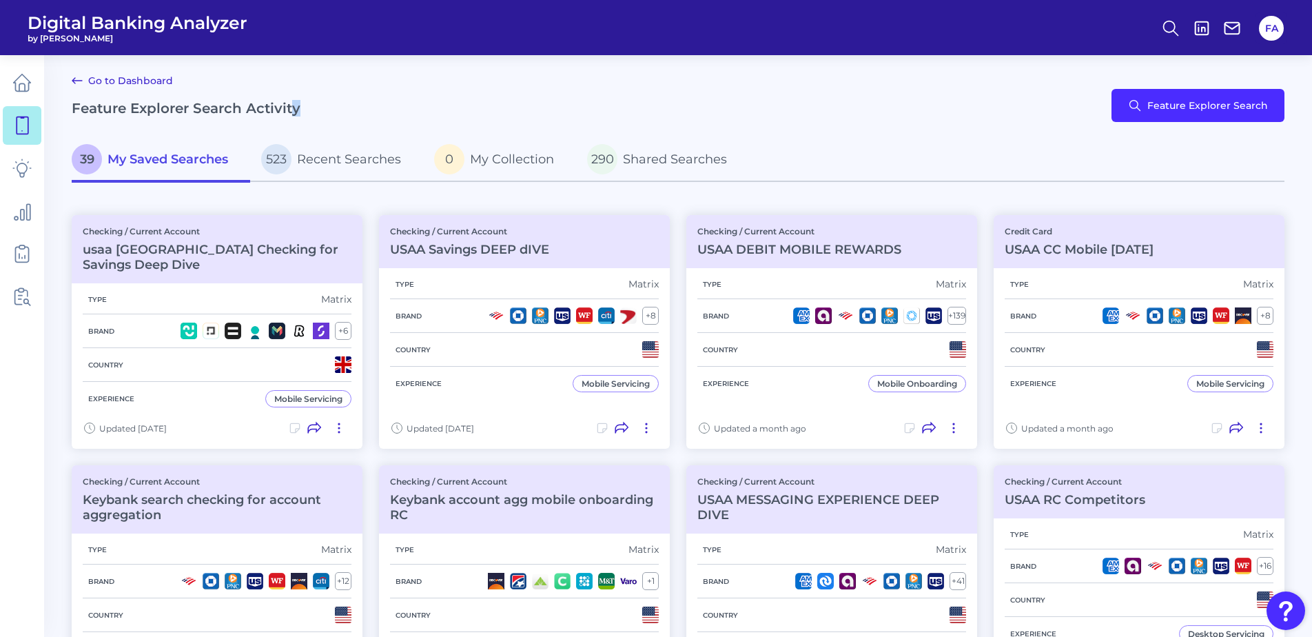
drag, startPoint x: 316, startPoint y: 110, endPoint x: 362, endPoint y: 112, distance: 46.2
click at [312, 125] on div "Go to Dashboard Feature Explorer Search Activity Feature Explorer Search" at bounding box center [678, 105] width 1213 height 66
drag, startPoint x: 438, startPoint y: 108, endPoint x: 436, endPoint y: 114, distance: 7.2
click at [436, 114] on div "Go to Dashboard Feature Explorer Search Activity Feature Explorer Search" at bounding box center [678, 105] width 1213 height 66
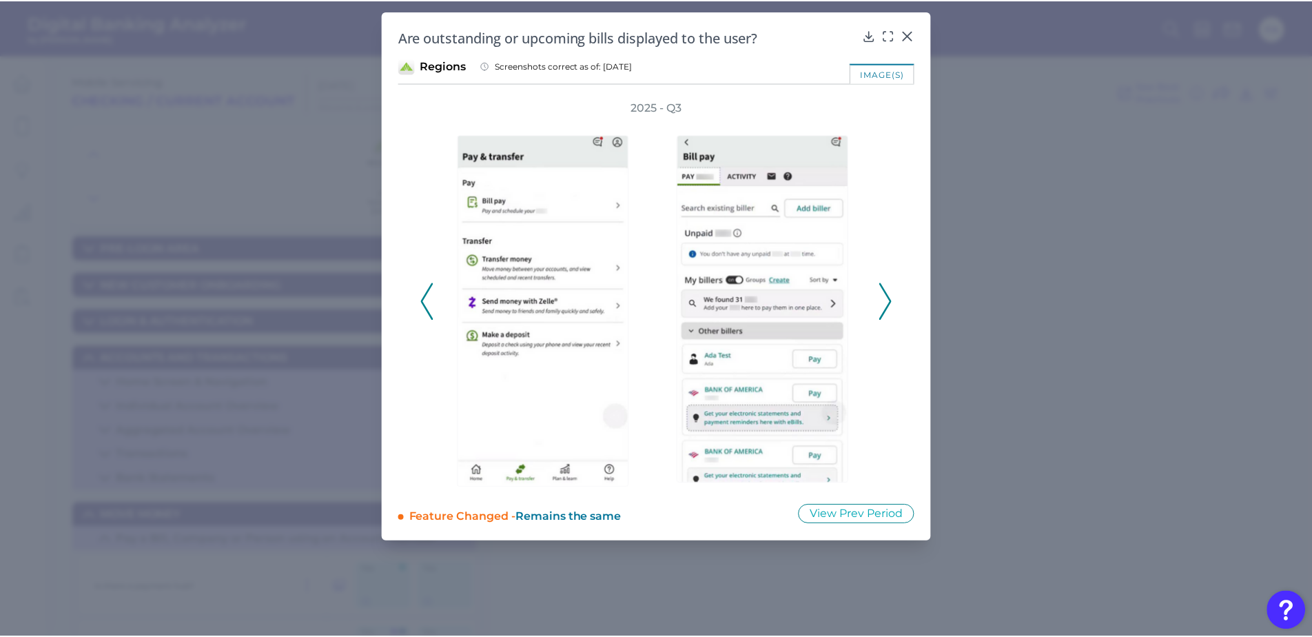
scroll to position [505, 0]
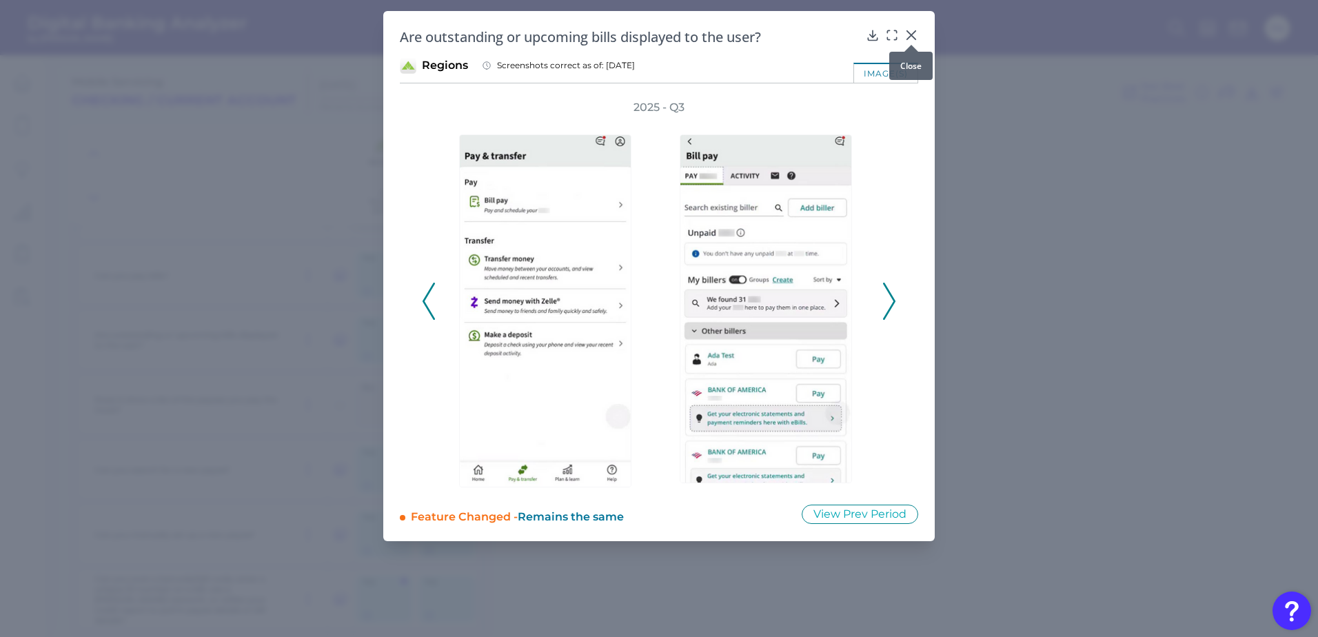
click at [914, 32] on icon at bounding box center [911, 35] width 8 height 8
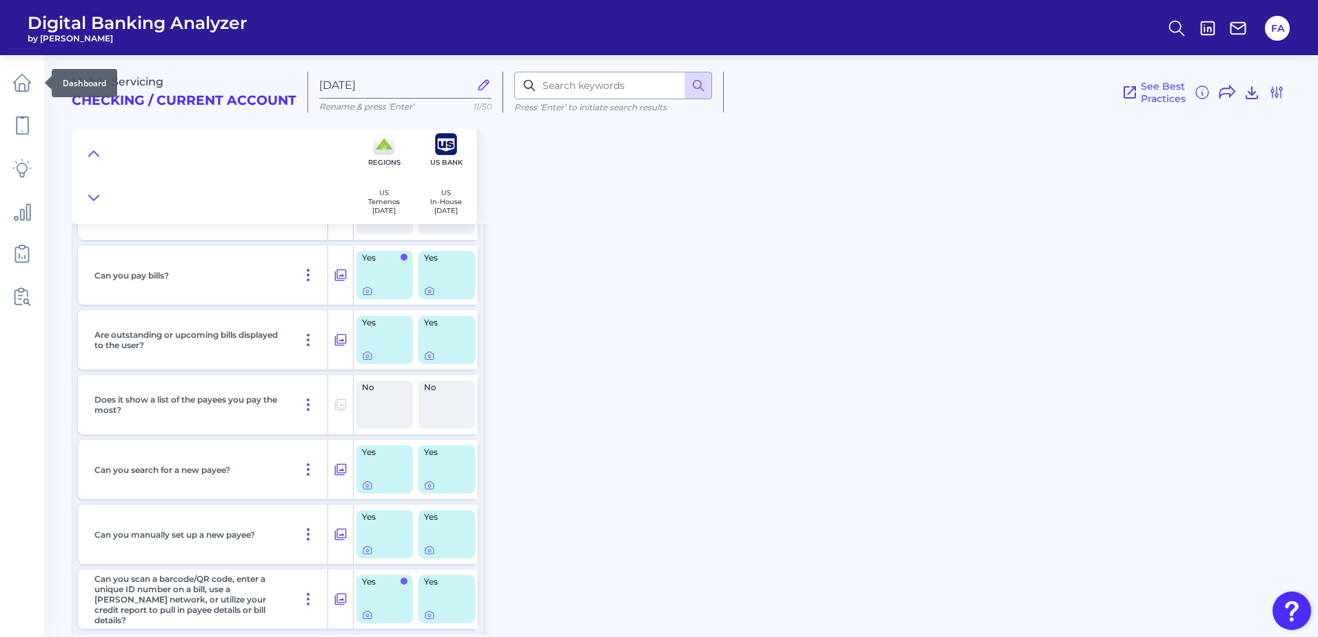
click at [0, 85] on html "Digital Banking Analyzer by Curinos FA Mobile Servicing Checking / Current Acco…" at bounding box center [659, 318] width 1318 height 637
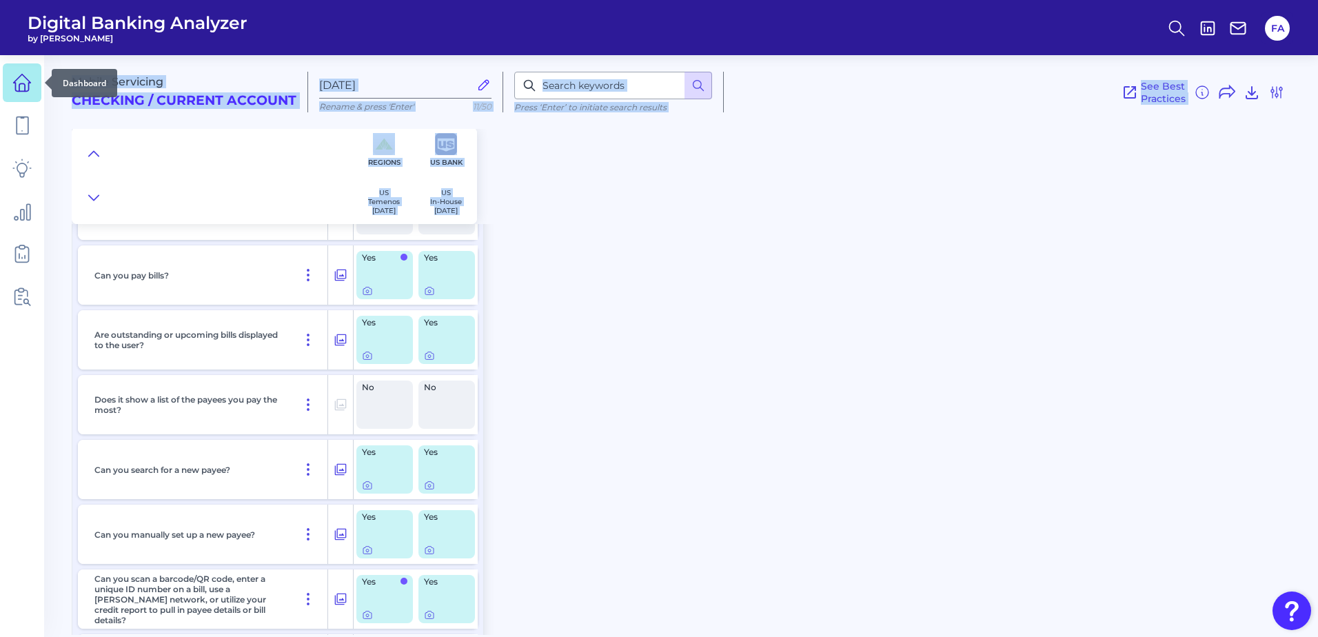
click at [8, 80] on link at bounding box center [22, 82] width 39 height 39
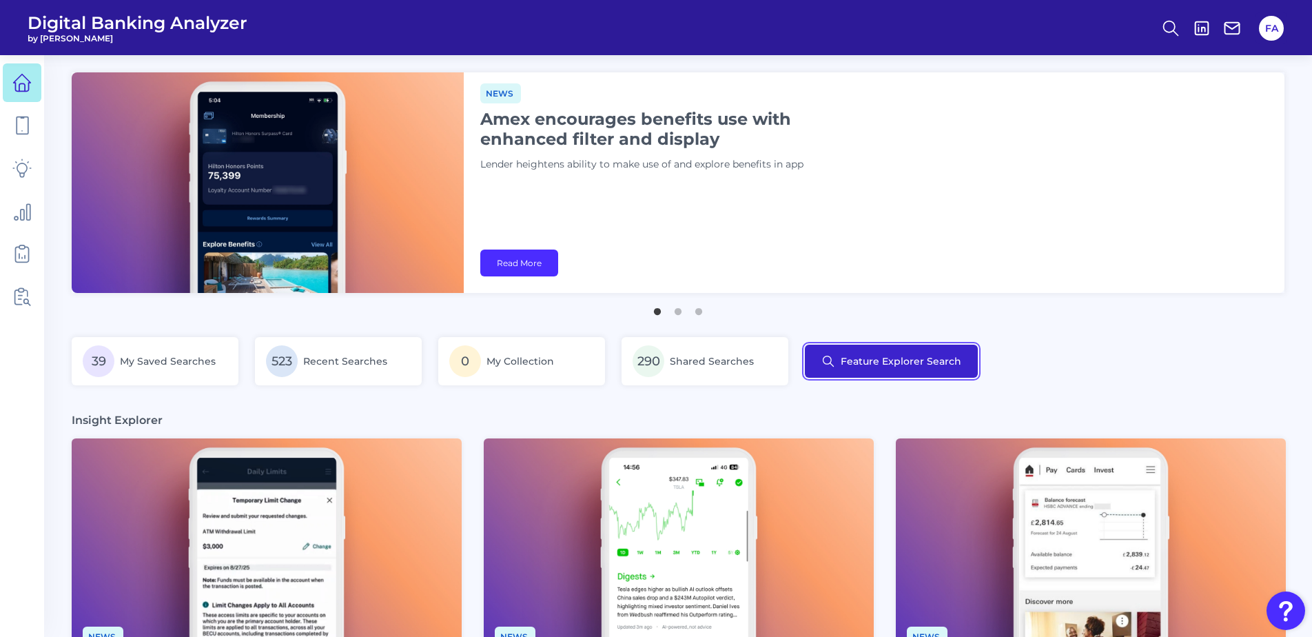
click at [874, 350] on button "Feature Explorer Search" at bounding box center [891, 361] width 173 height 33
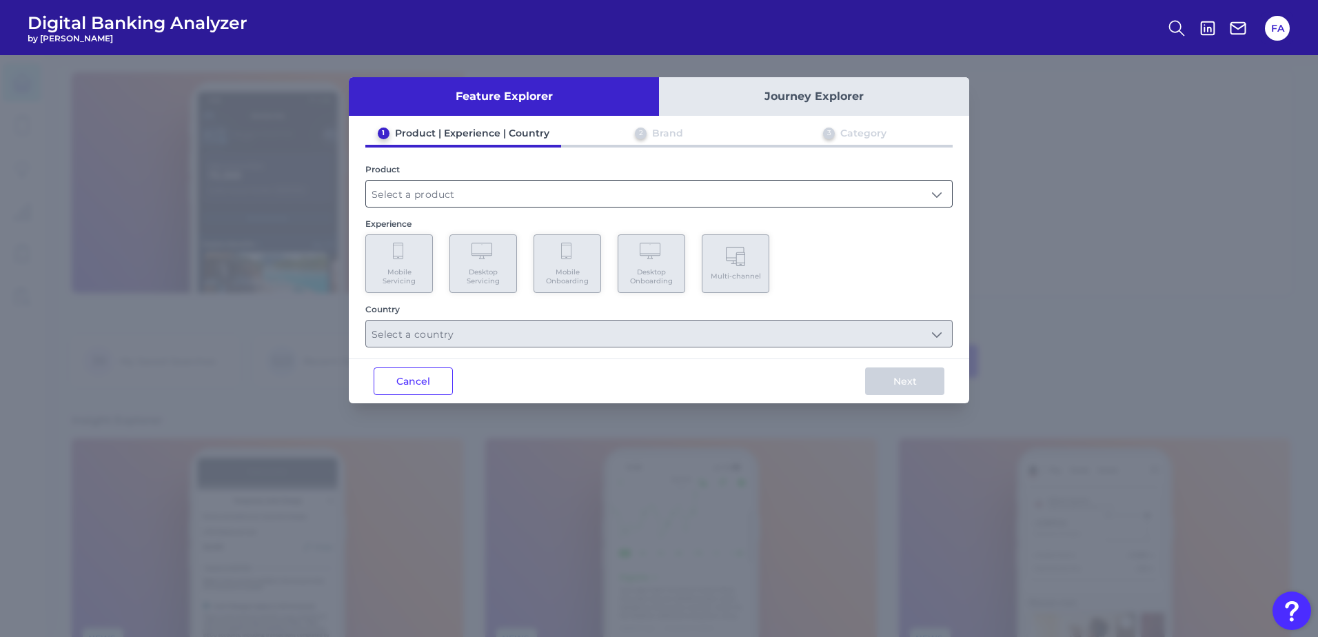
click at [435, 181] on input "text" at bounding box center [659, 194] width 586 height 26
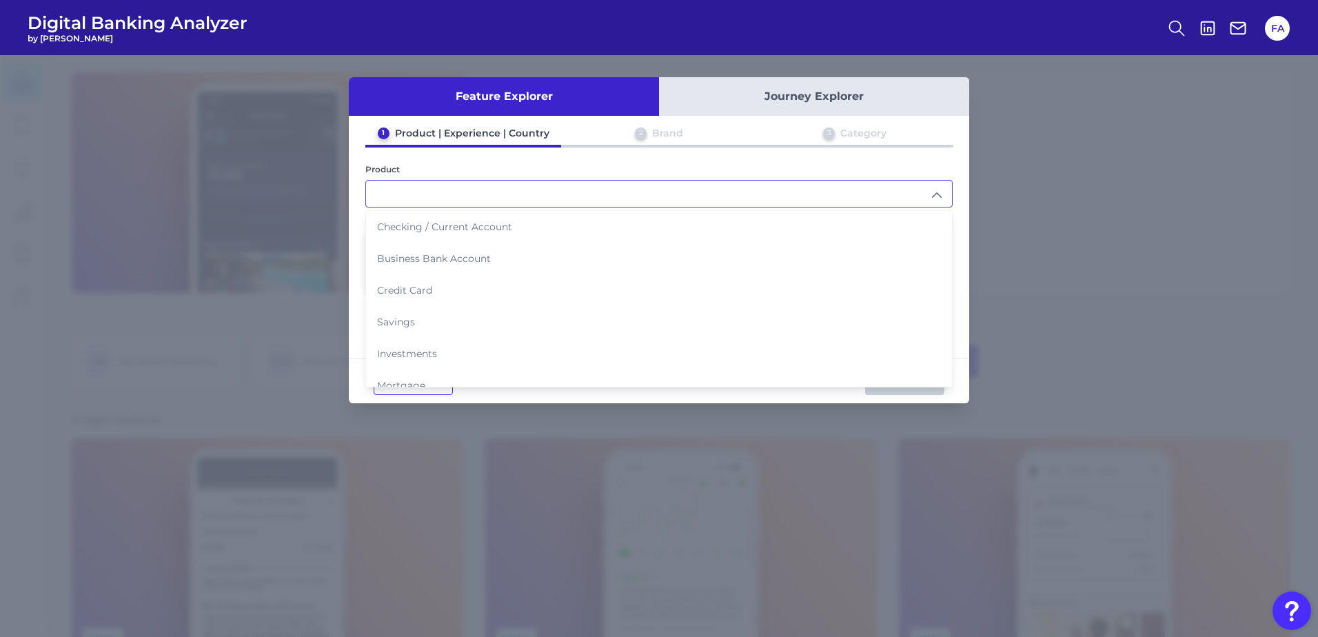
drag, startPoint x: 1116, startPoint y: 292, endPoint x: 1123, endPoint y: 298, distance: 9.8
click at [1117, 293] on div "Feature Explorer Journey Explorer 1 Product | Experience | Country 2 Brand 3 Ca…" at bounding box center [659, 346] width 1318 height 582
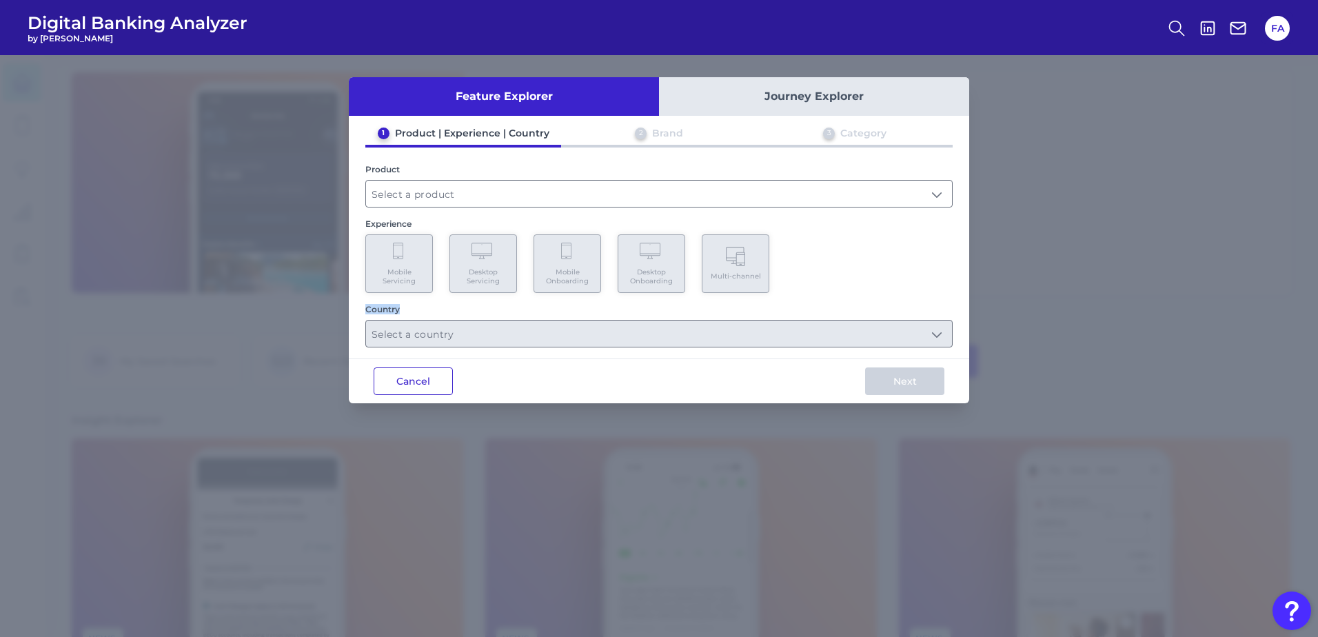
click at [389, 380] on button "Cancel" at bounding box center [413, 381] width 79 height 28
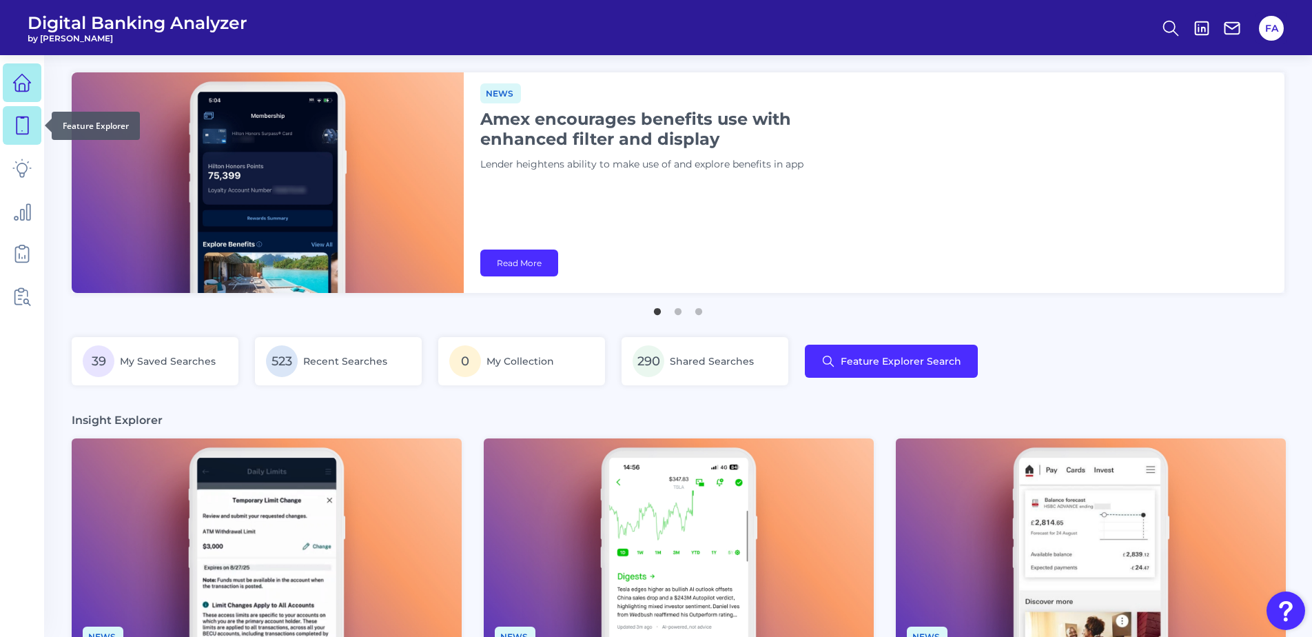
click at [38, 123] on div at bounding box center [45, 126] width 14 height 14
click at [32, 124] on link at bounding box center [22, 125] width 39 height 39
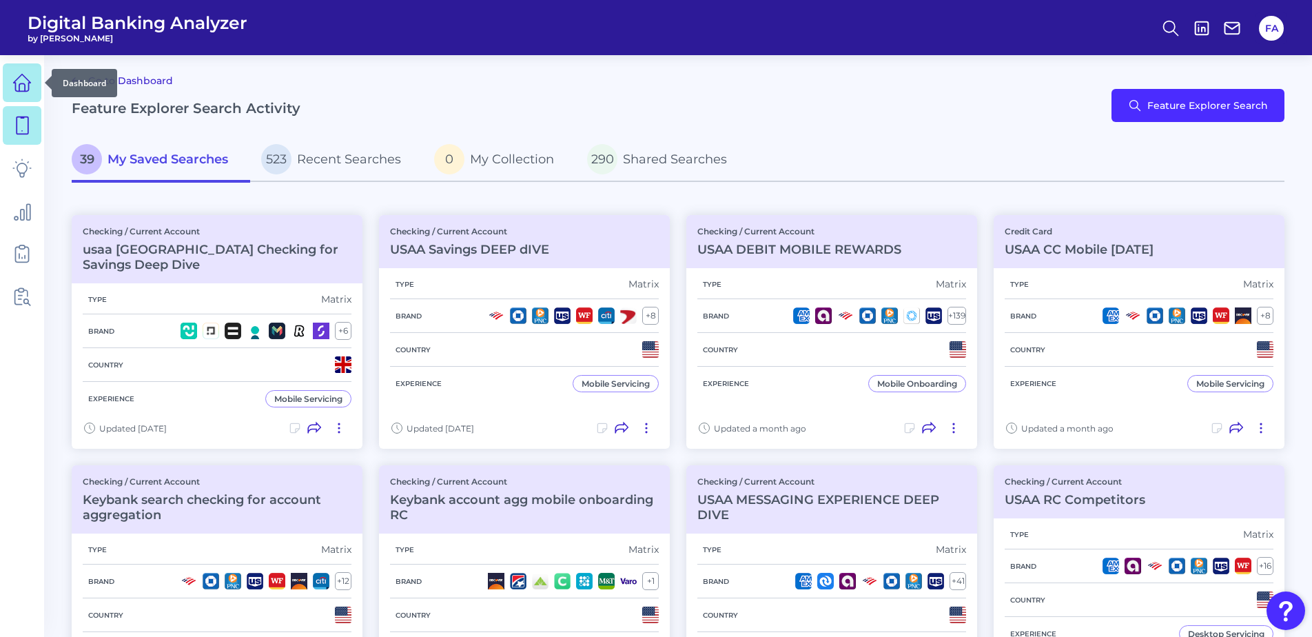
click at [27, 97] on link at bounding box center [22, 82] width 39 height 39
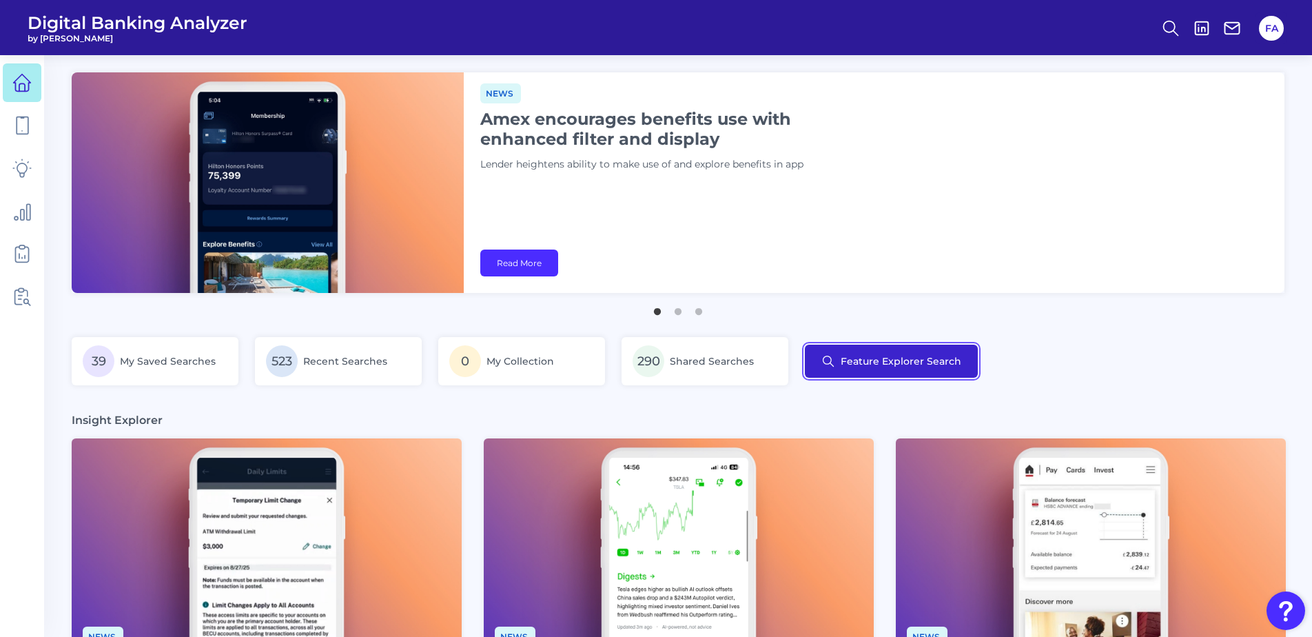
click at [887, 365] on button "Feature Explorer Search" at bounding box center [891, 361] width 173 height 33
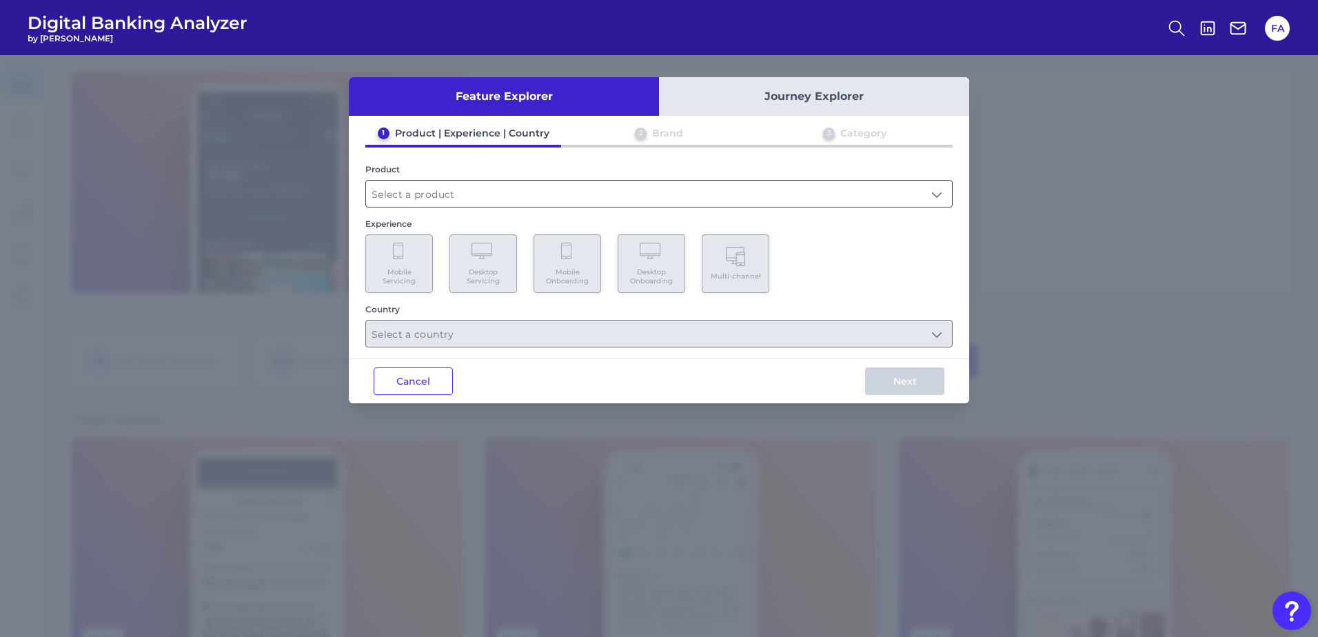
click at [644, 200] on input "text" at bounding box center [659, 194] width 586 height 26
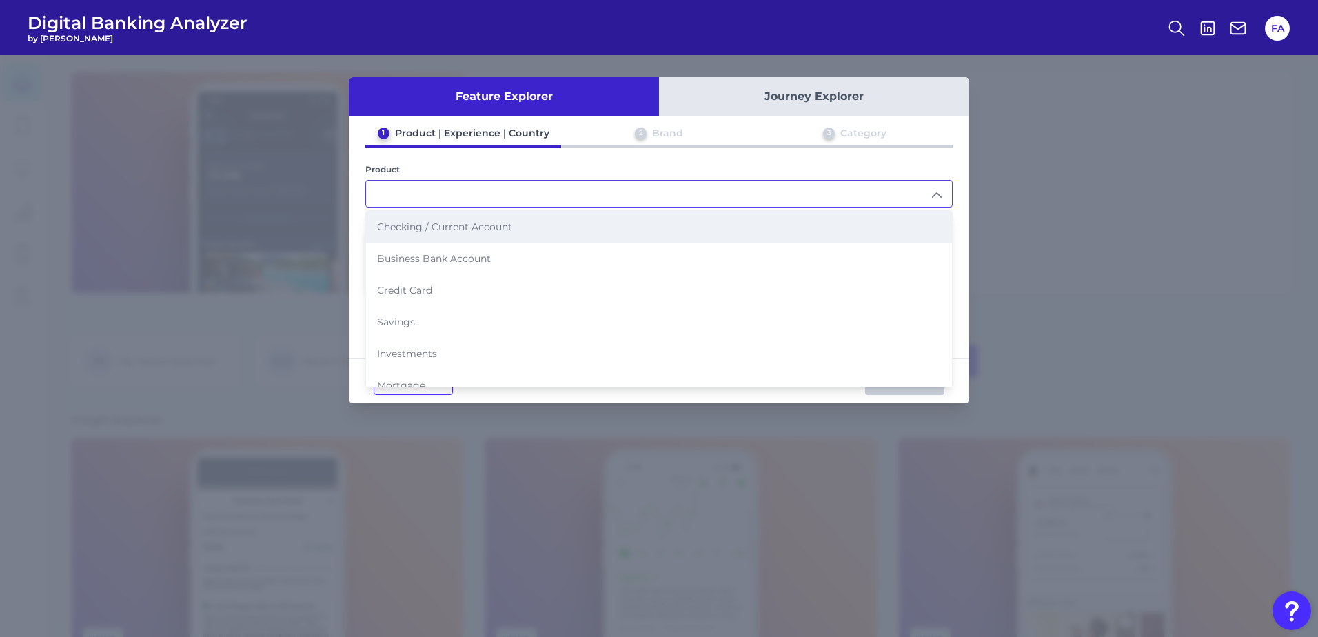
click at [394, 234] on li "Checking / Current Account" at bounding box center [659, 227] width 586 height 32
type input "Checking / Current Account"
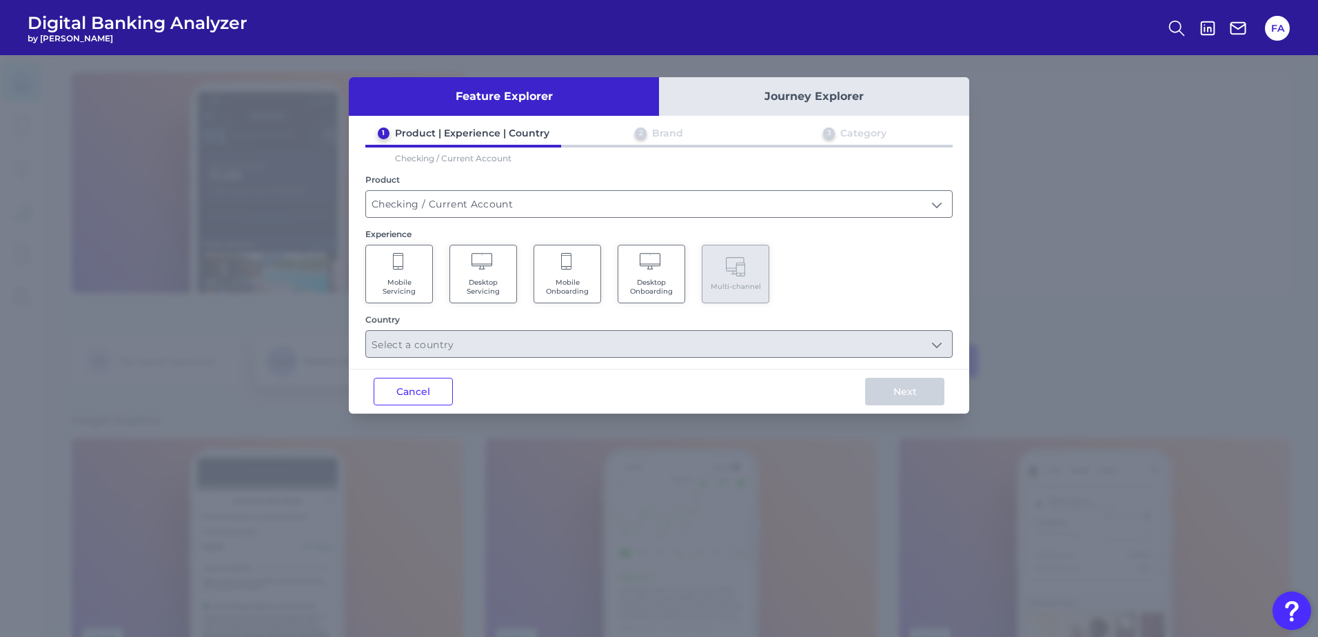
click at [401, 385] on button "Cancel" at bounding box center [413, 392] width 79 height 28
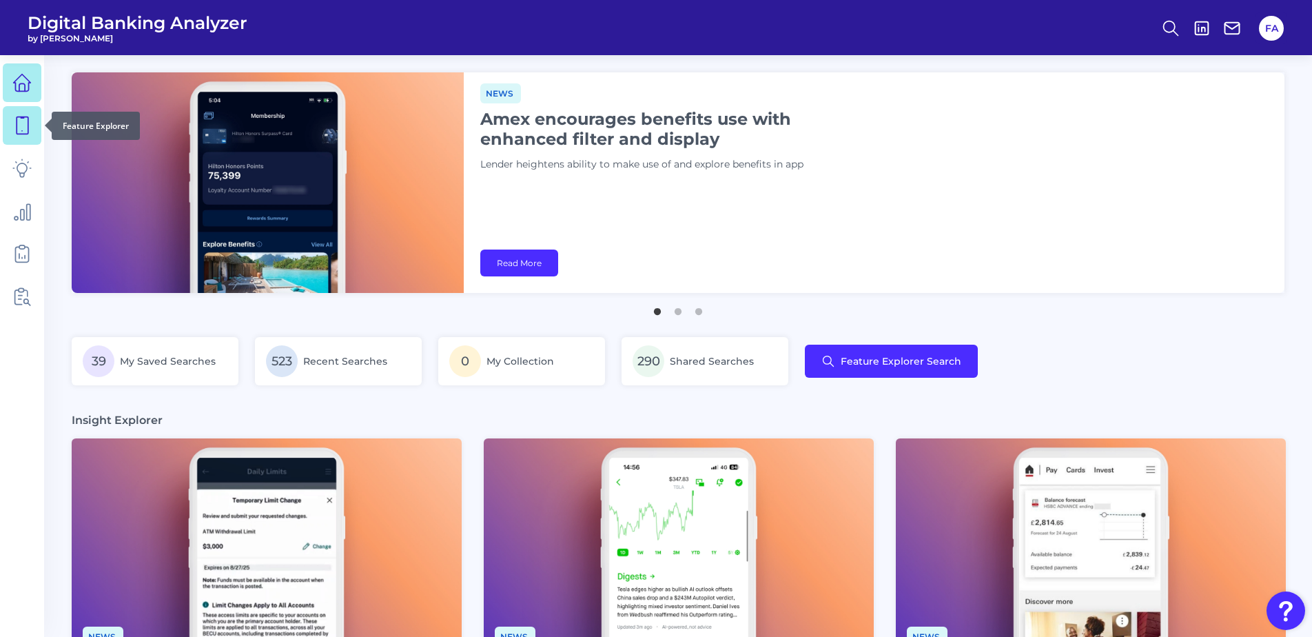
click at [30, 124] on icon at bounding box center [21, 125] width 19 height 19
